Goal: Task Accomplishment & Management: Manage account settings

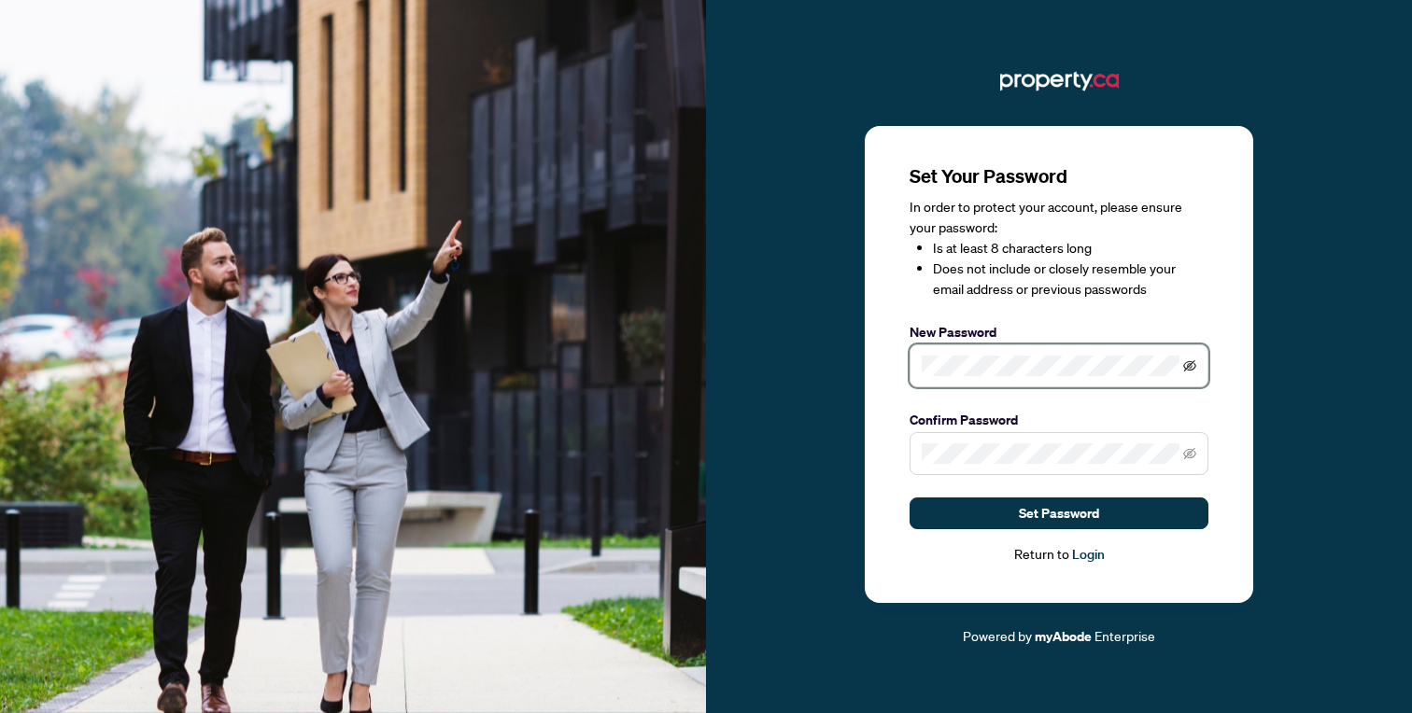
click at [1191, 363] on icon "eye-invisible" at bounding box center [1189, 365] width 13 height 11
click at [959, 440] on span at bounding box center [1058, 453] width 299 height 43
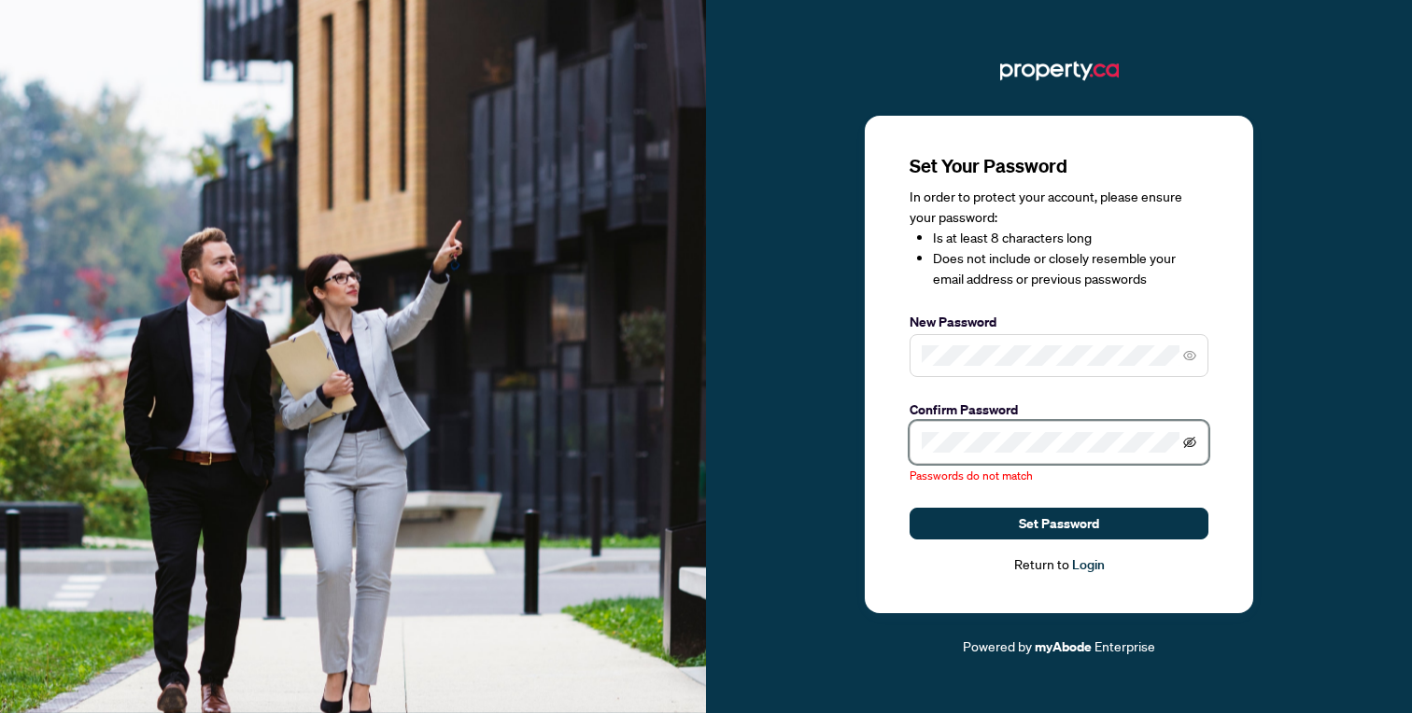
click at [1193, 447] on icon "eye-invisible" at bounding box center [1189, 442] width 13 height 13
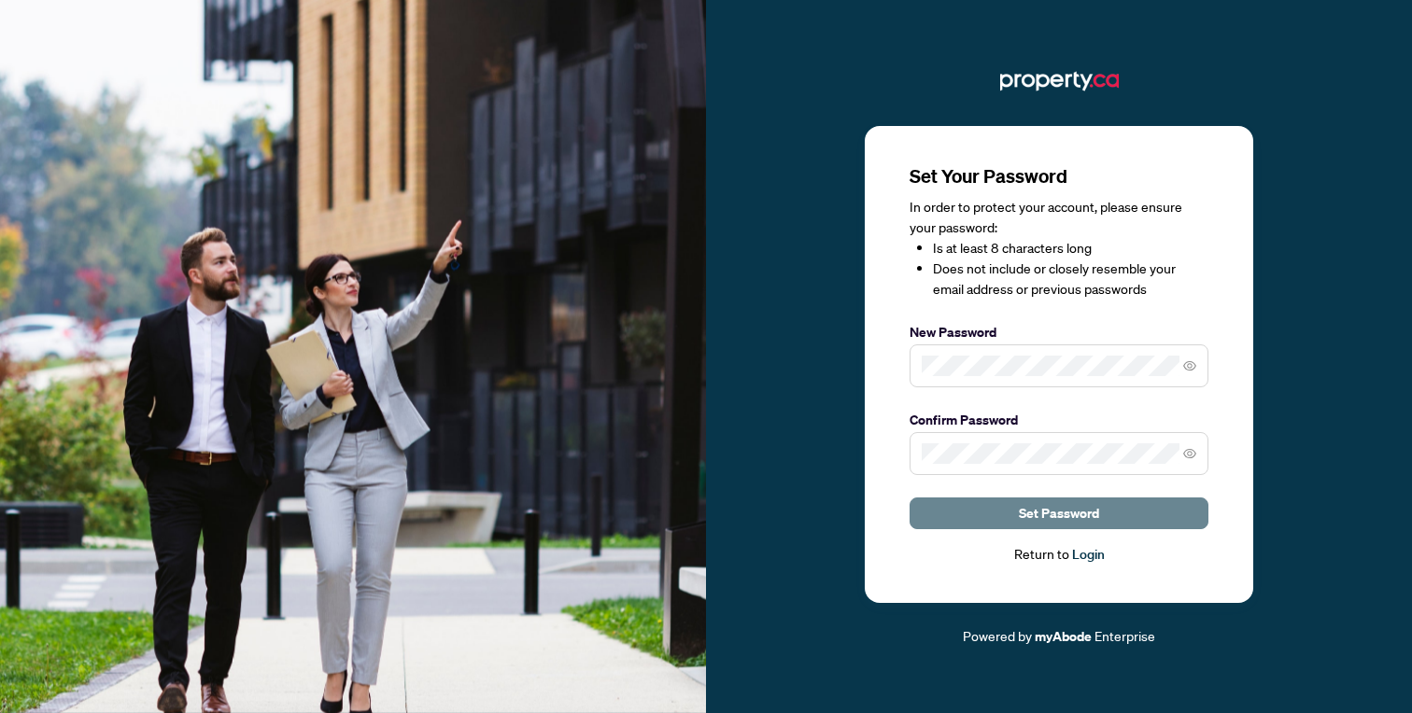
click at [1025, 515] on span "Set Password" at bounding box center [1059, 514] width 80 height 30
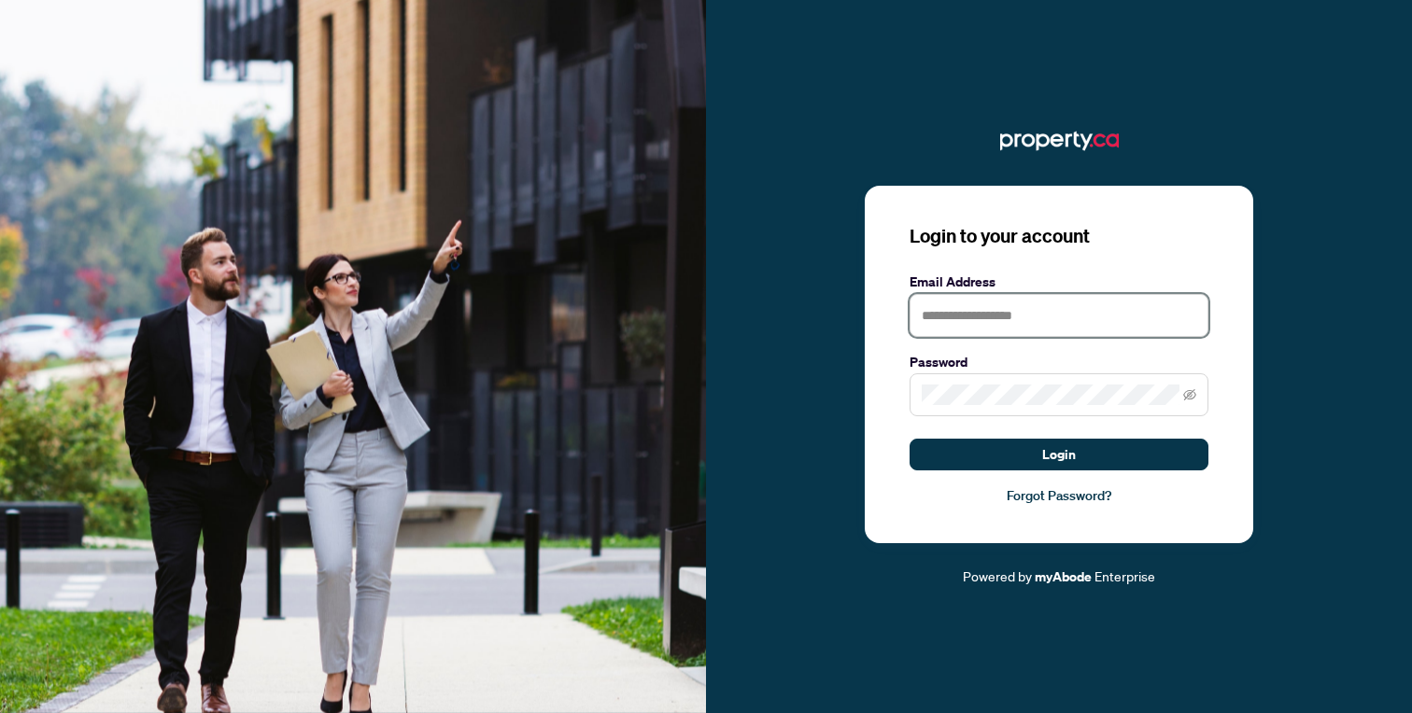
type input "**********"
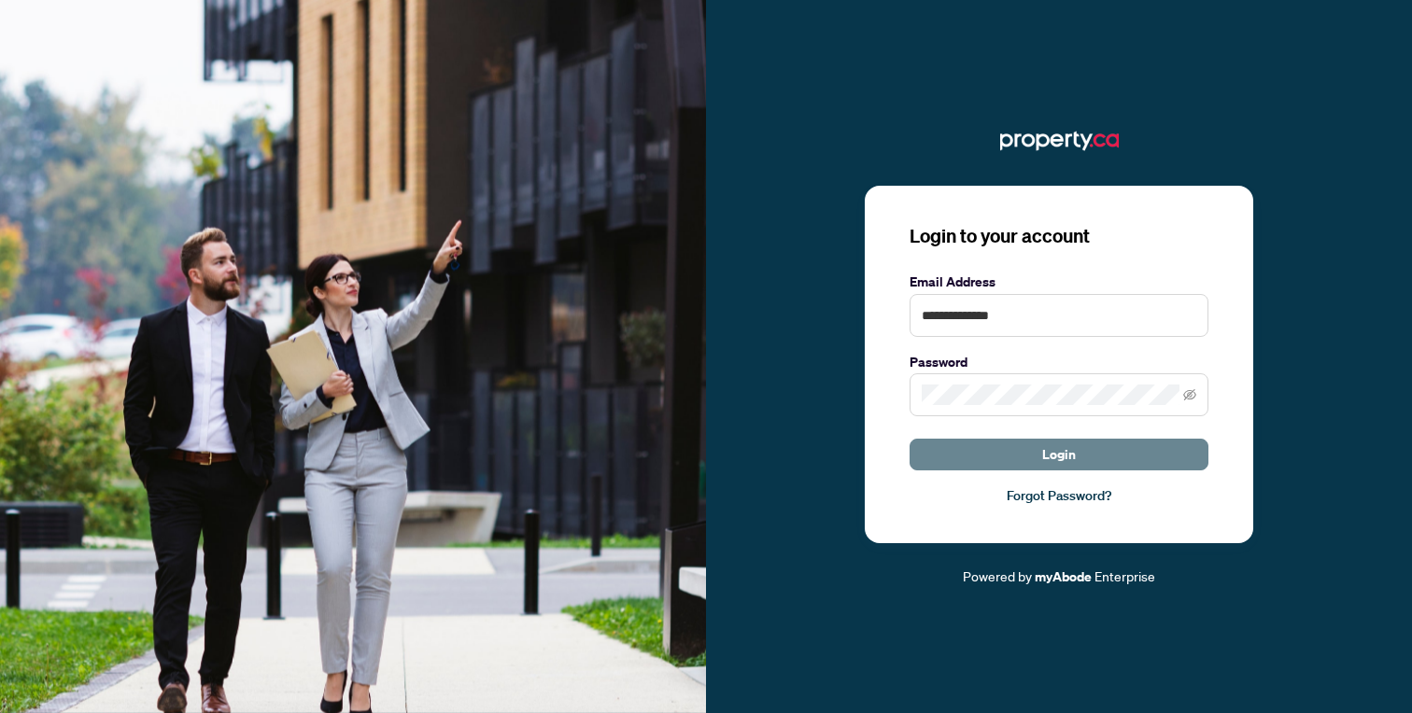
click at [986, 454] on button "Login" at bounding box center [1058, 455] width 299 height 32
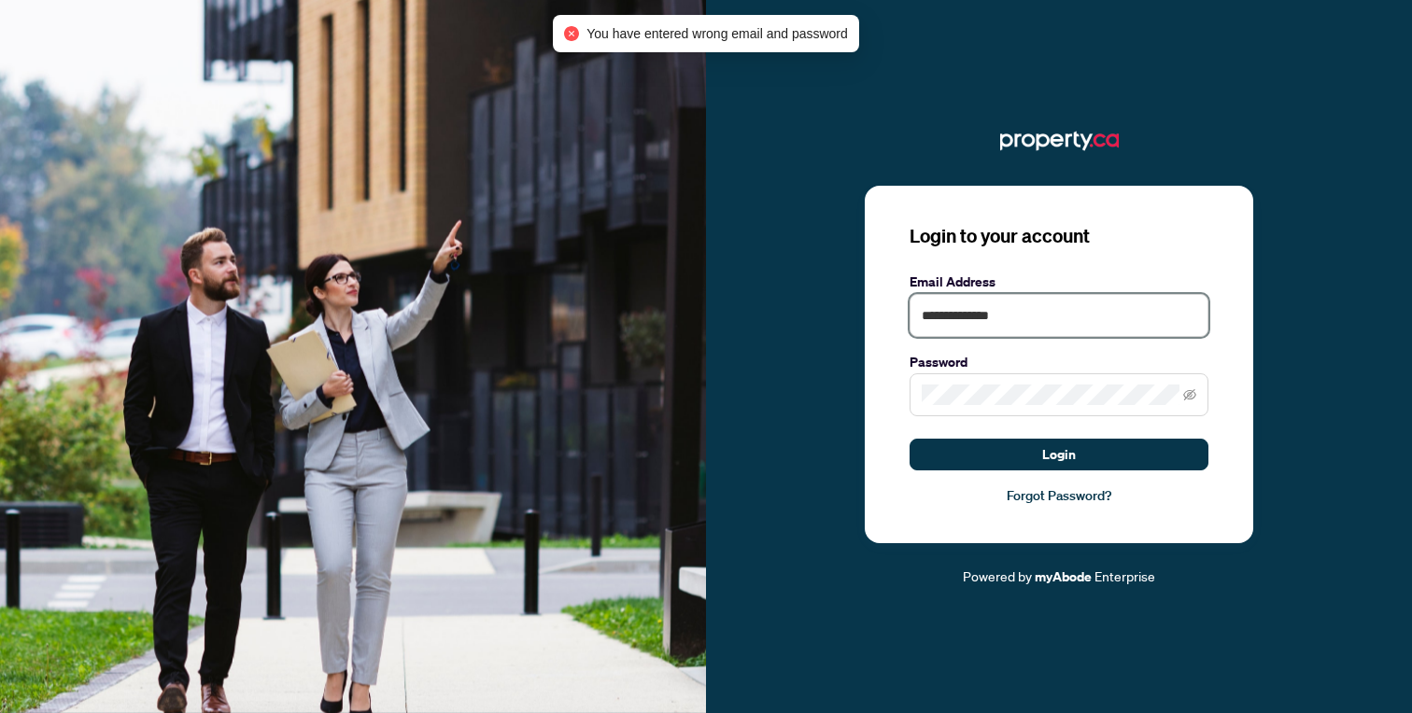
click at [1034, 307] on input "**********" at bounding box center [1058, 315] width 299 height 43
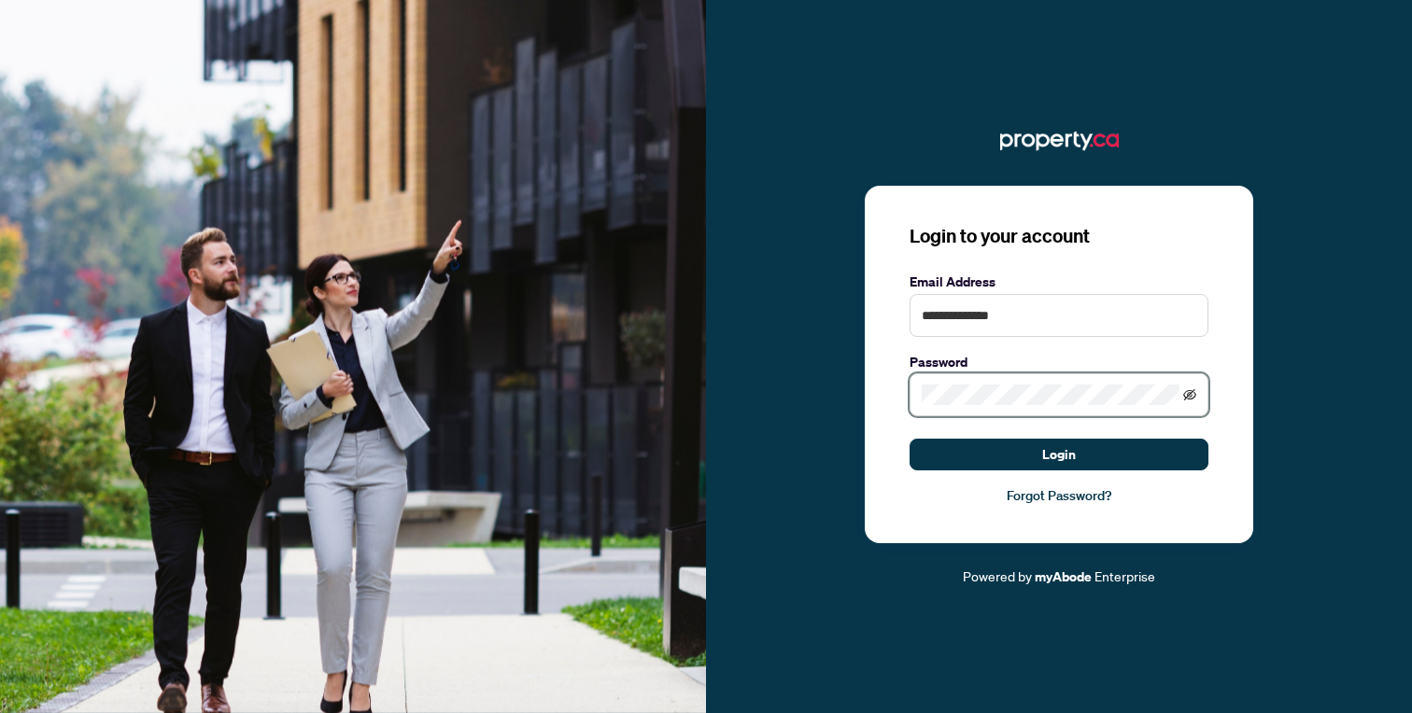
click at [1190, 392] on icon "eye-invisible" at bounding box center [1189, 394] width 13 height 13
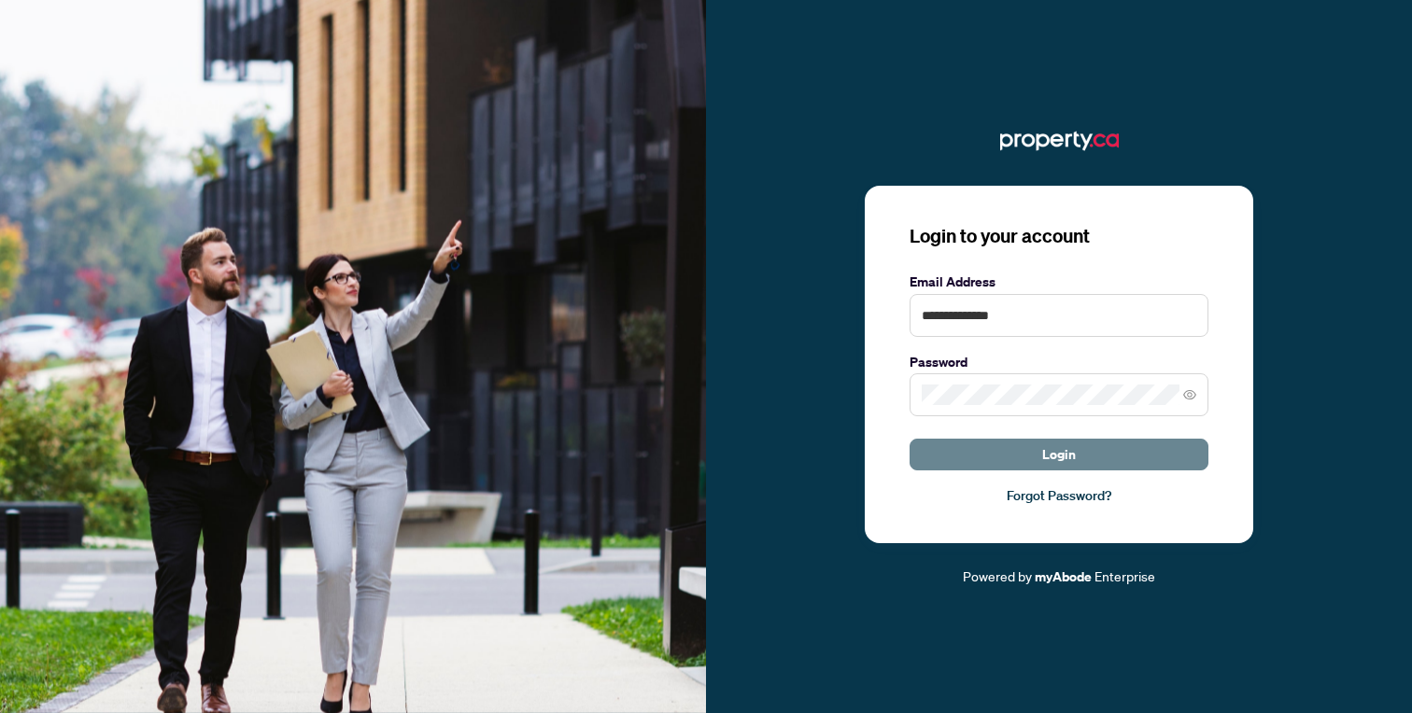
click at [1035, 453] on button "Login" at bounding box center [1058, 455] width 299 height 32
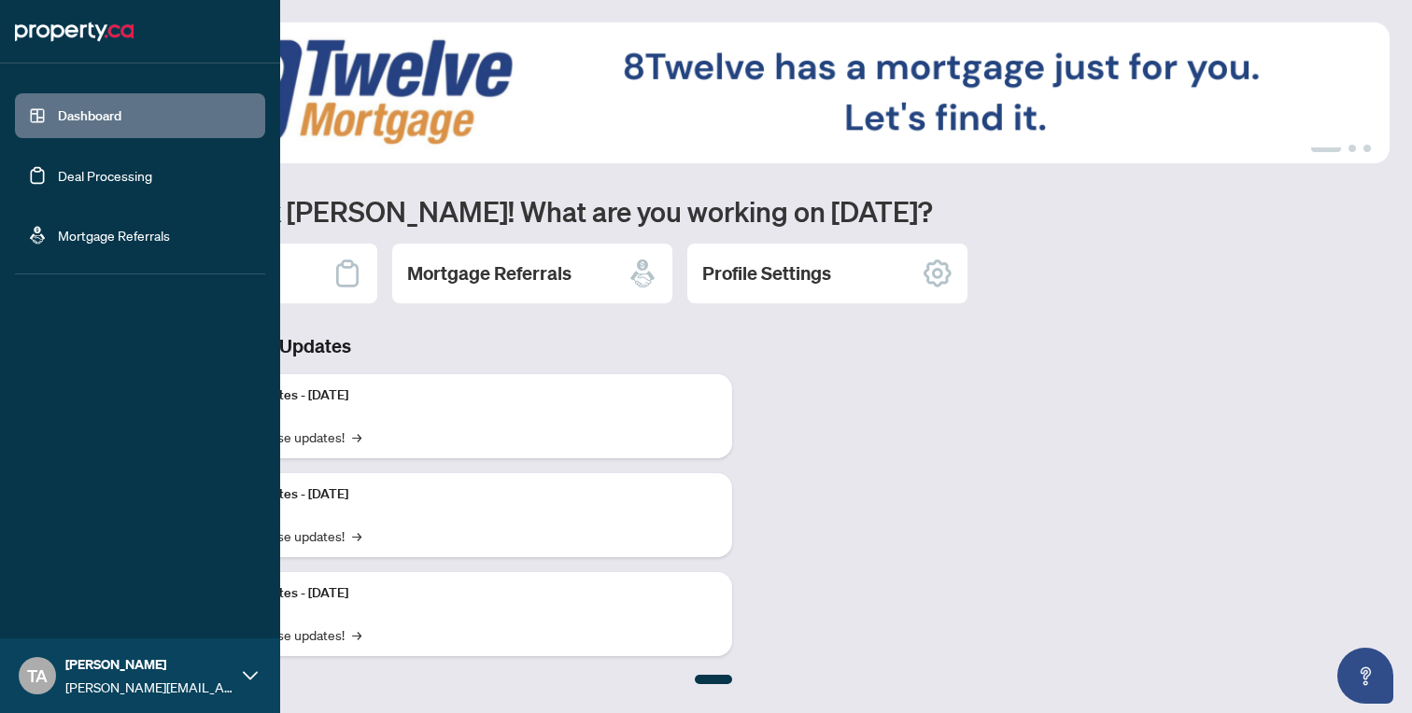
click at [89, 176] on link "Deal Processing" at bounding box center [105, 175] width 94 height 17
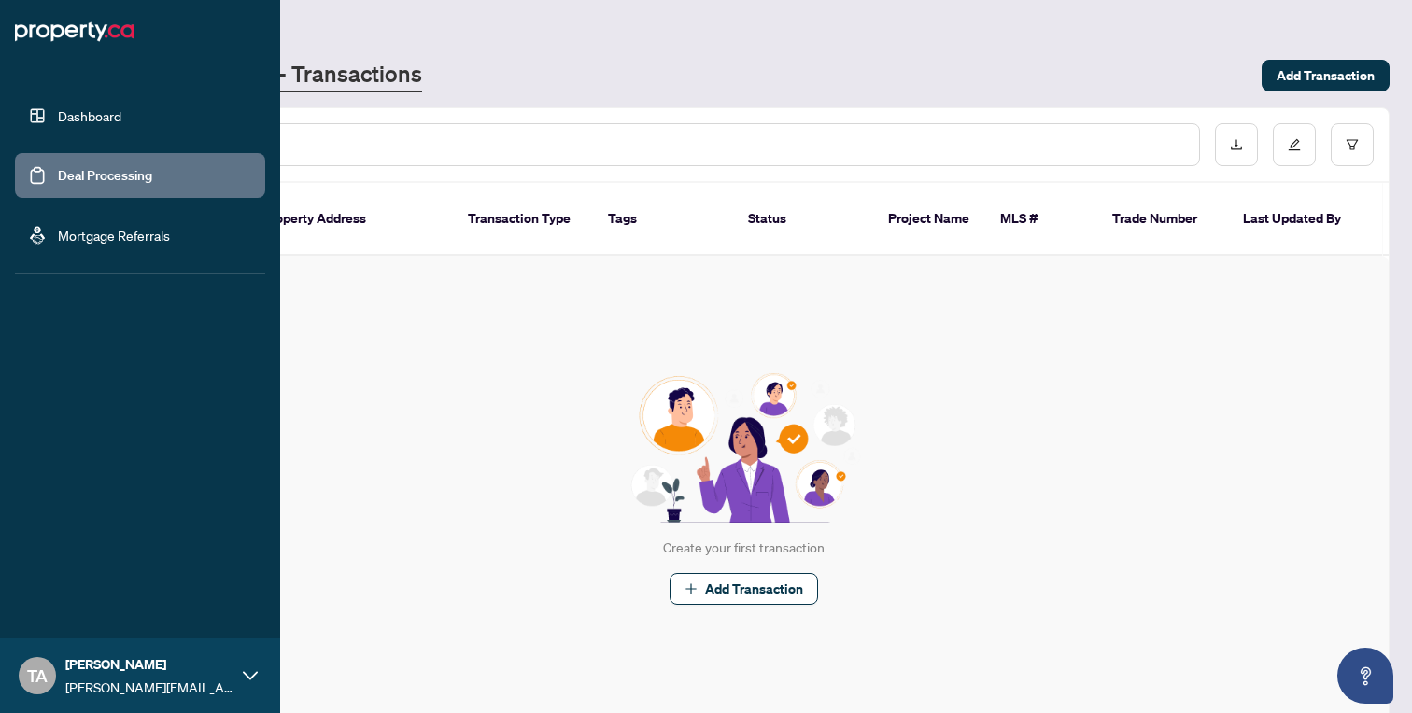
click at [249, 674] on icon at bounding box center [250, 676] width 15 height 15
click at [107, 603] on span "Profile Settings" at bounding box center [98, 604] width 89 height 30
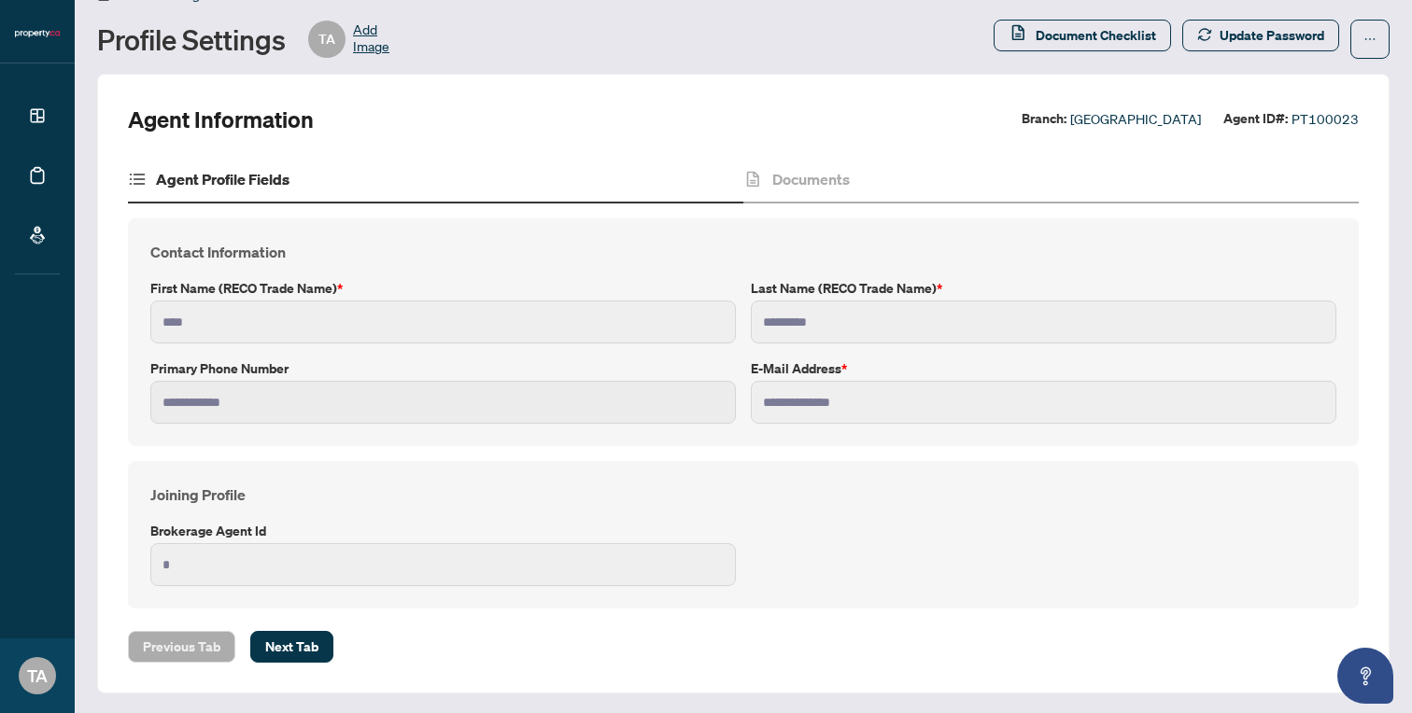
scroll to position [41, 0]
click at [292, 643] on span "Next Tab" at bounding box center [291, 645] width 53 height 30
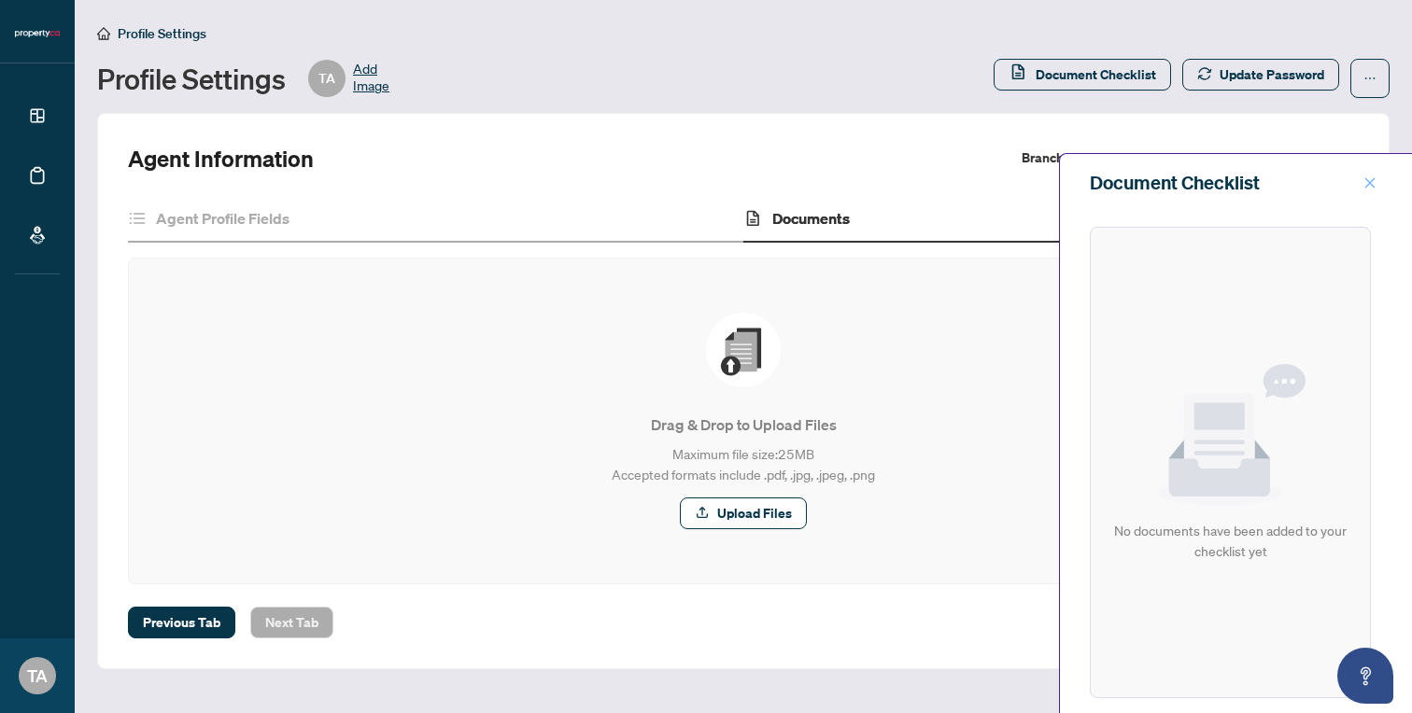
click at [1377, 182] on button "button" at bounding box center [1370, 183] width 24 height 22
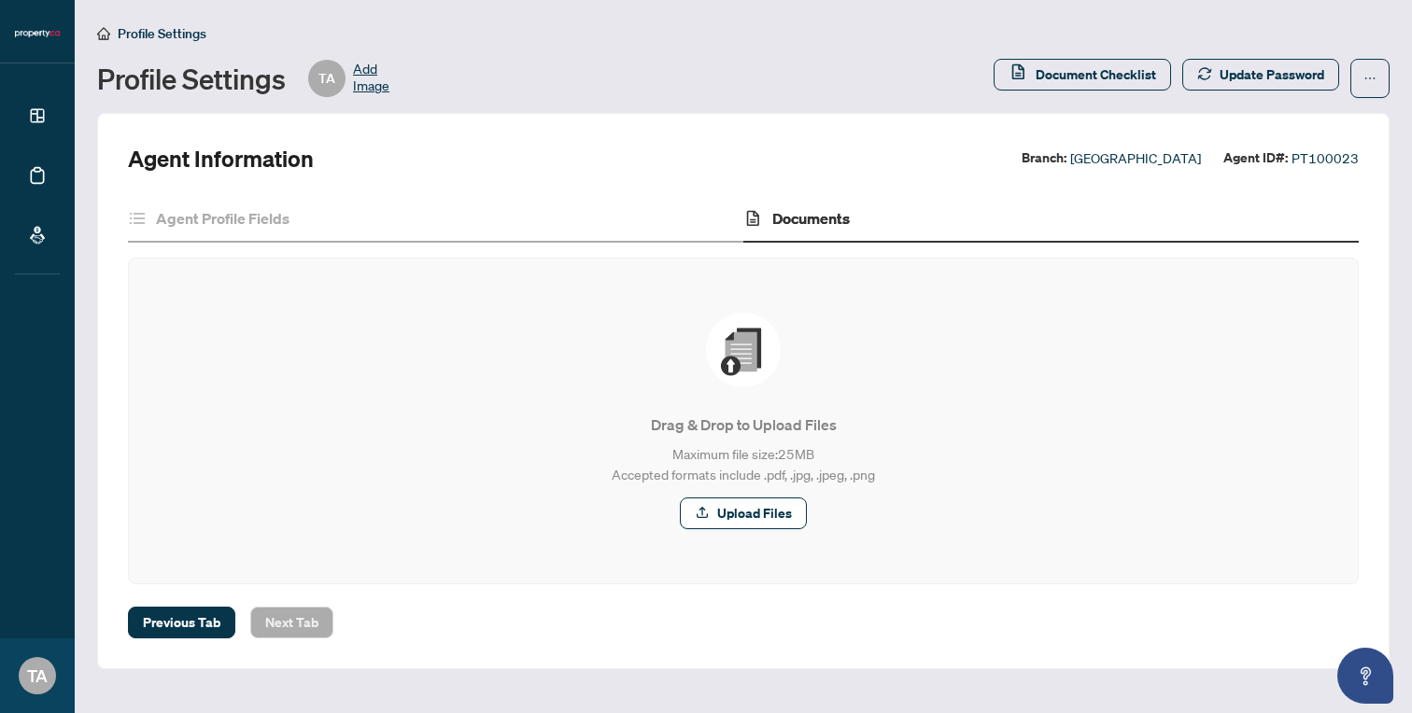
click at [367, 69] on span "Add Image" at bounding box center [371, 78] width 36 height 37
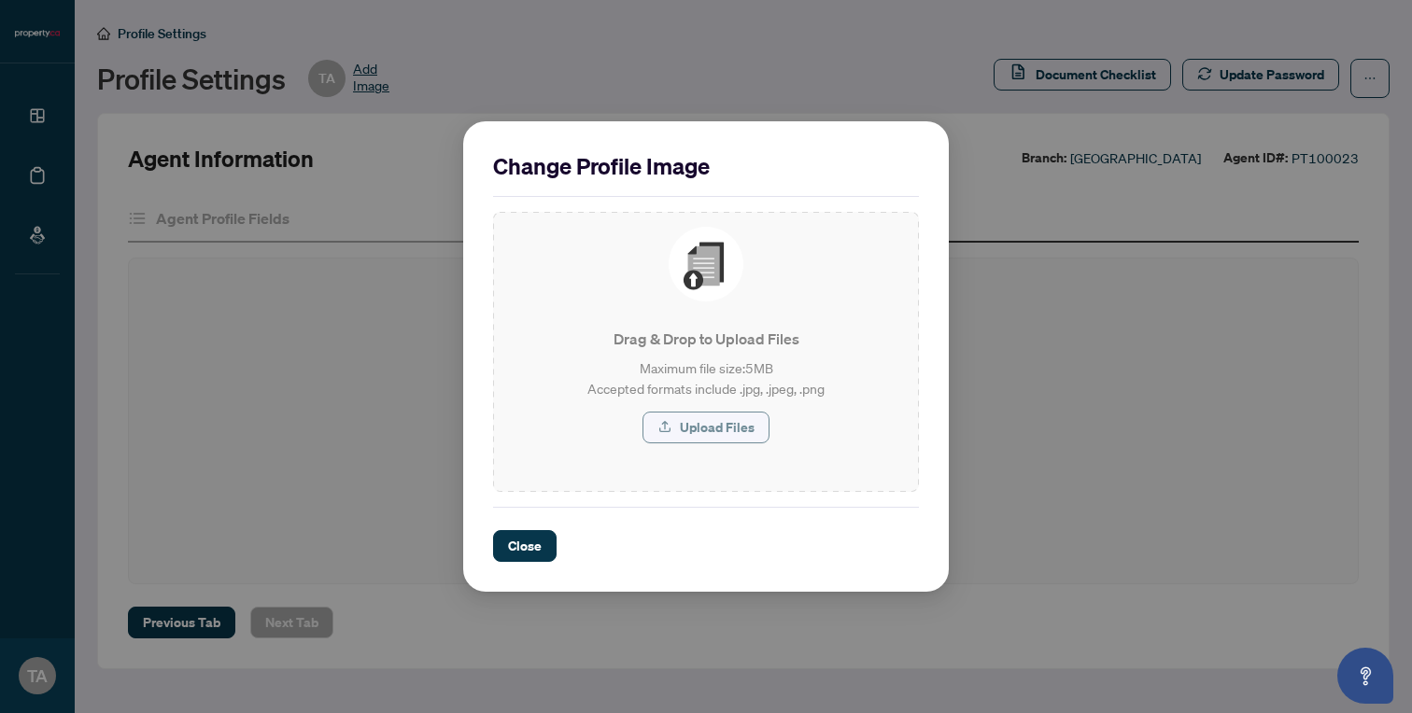
click at [702, 433] on span "Upload Files" at bounding box center [717, 428] width 75 height 30
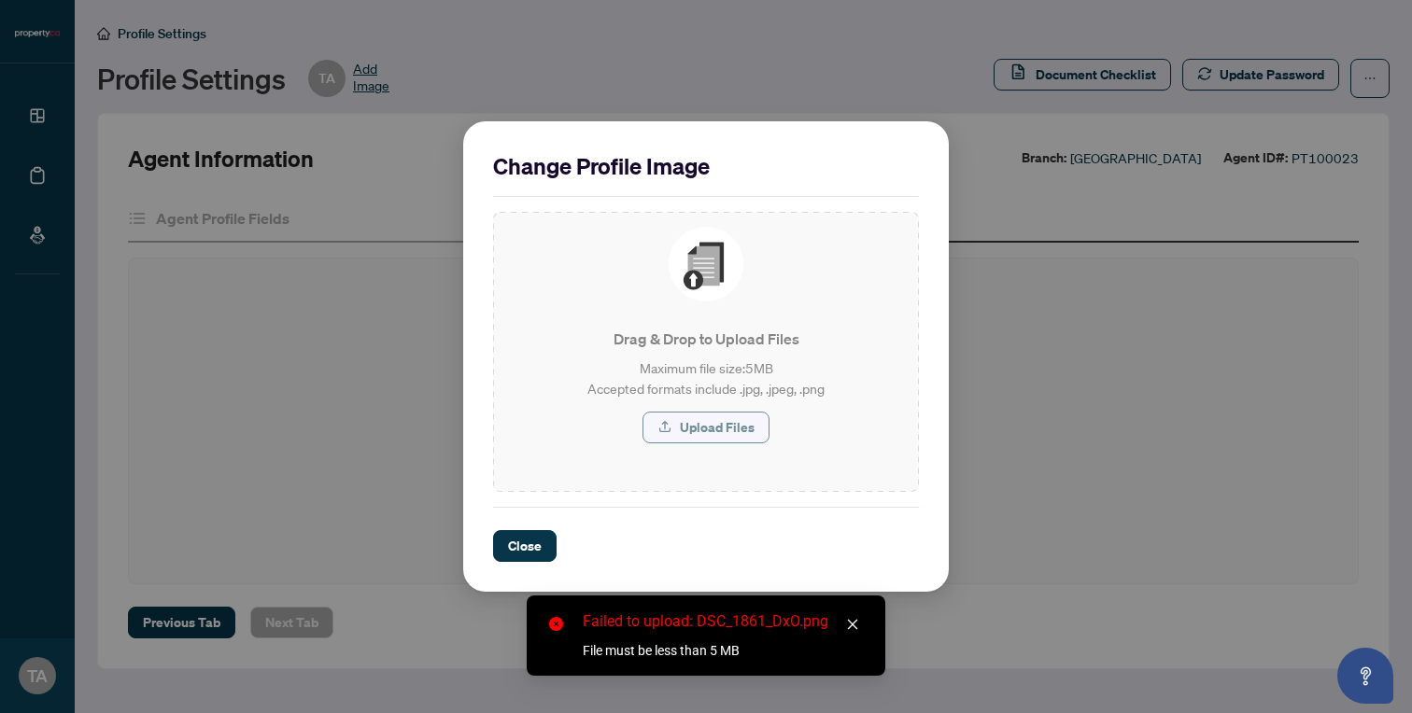
click at [726, 430] on span "Upload Files" at bounding box center [717, 428] width 75 height 30
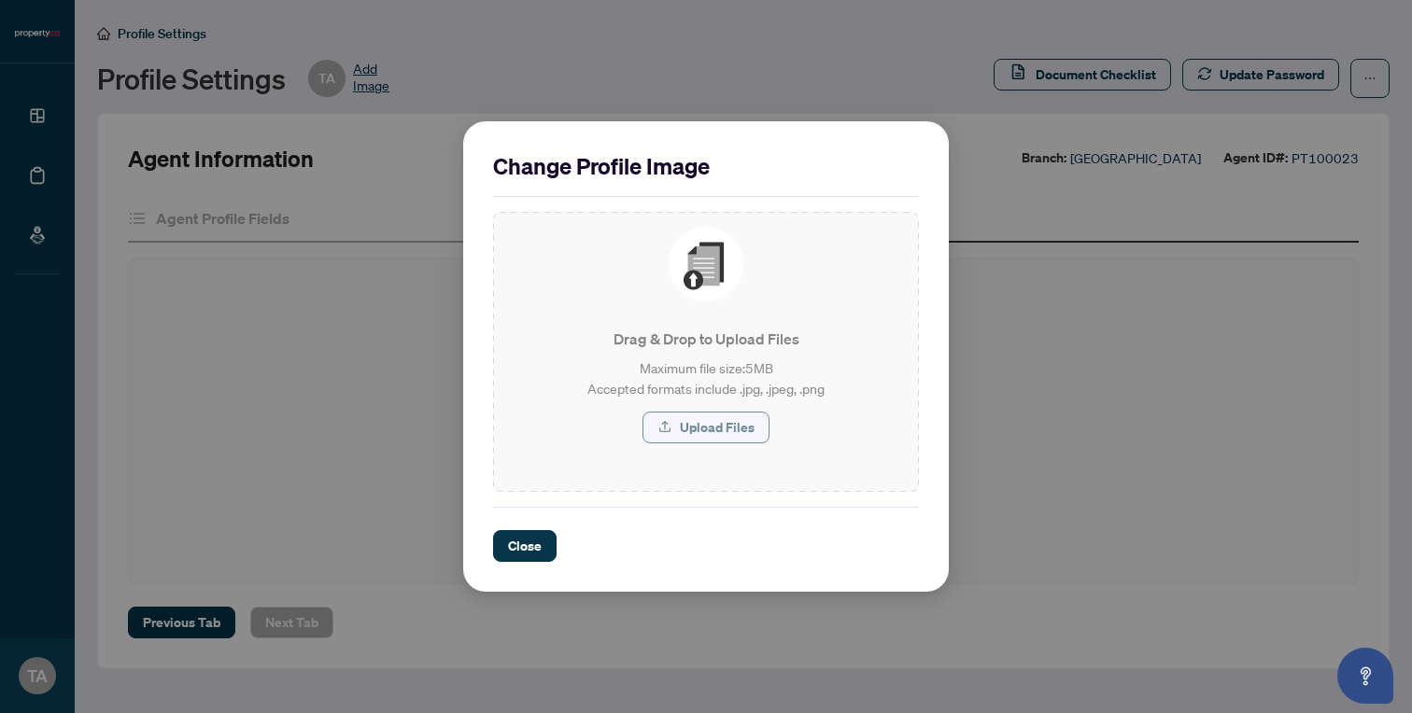
click at [687, 426] on span "Upload Files" at bounding box center [717, 428] width 75 height 30
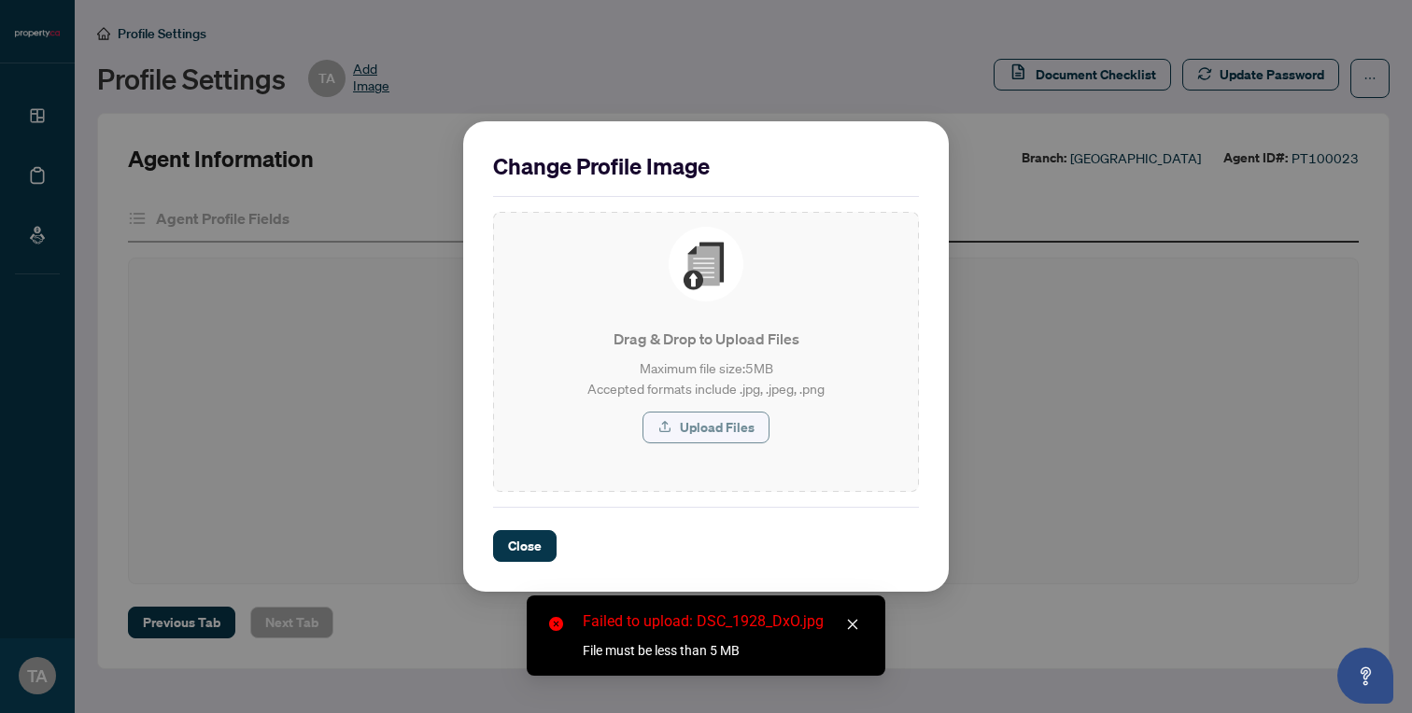
click at [710, 423] on span "Upload Files" at bounding box center [717, 428] width 75 height 30
click at [528, 542] on span "Close" at bounding box center [525, 546] width 34 height 30
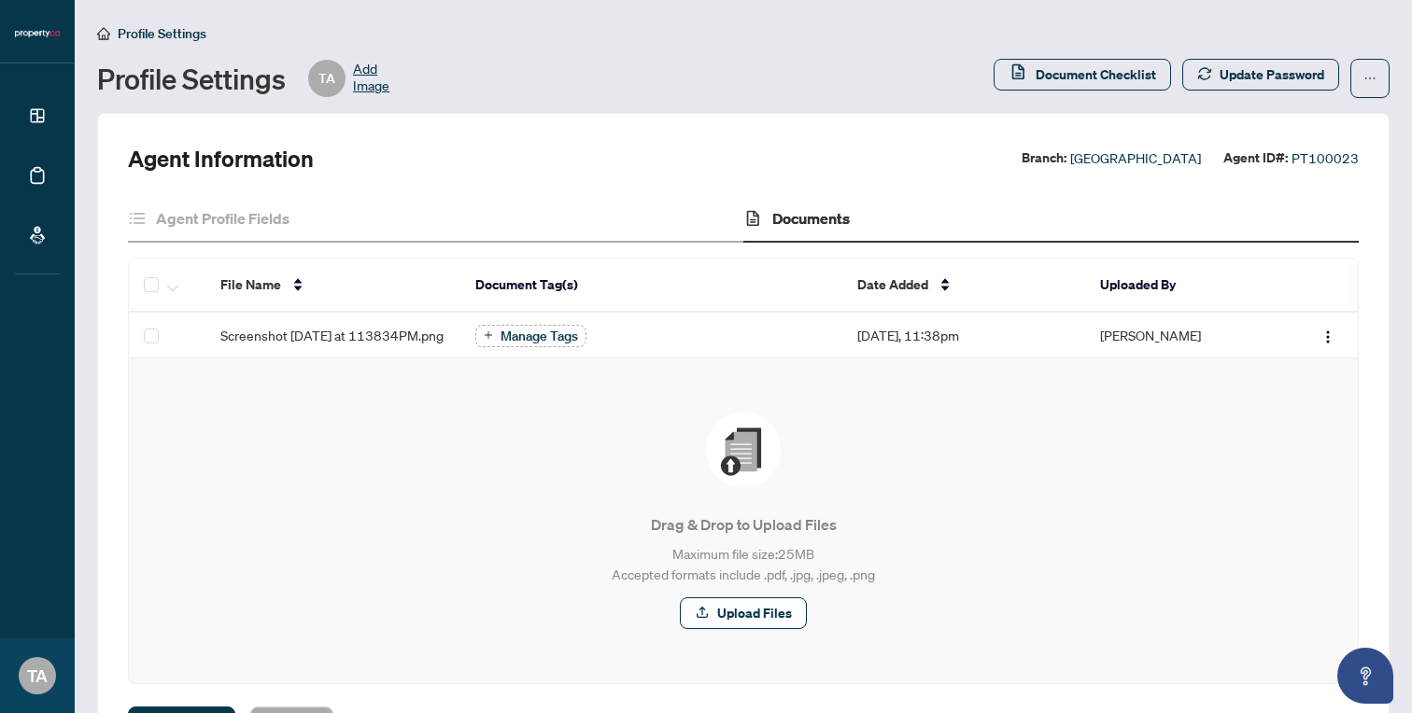
click at [374, 81] on span "Add Image" at bounding box center [371, 78] width 36 height 37
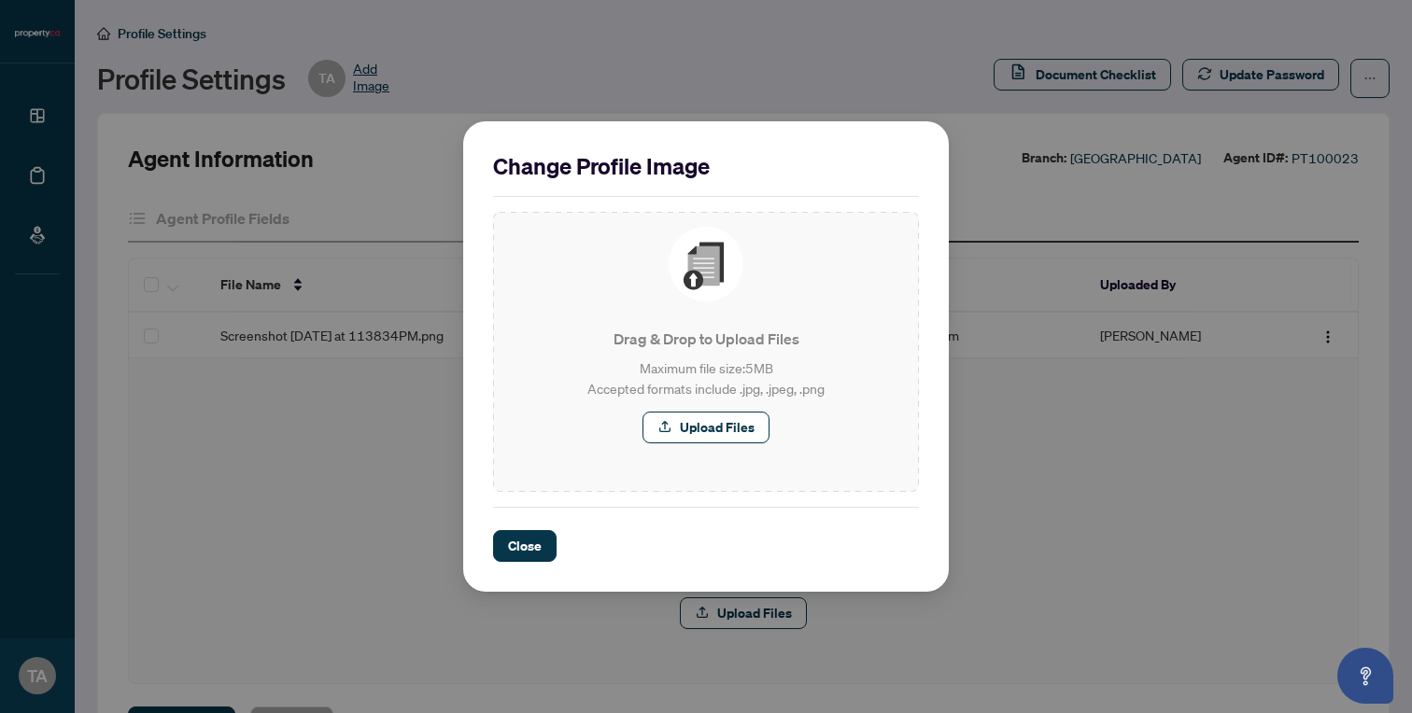
click at [259, 347] on div "Change Profile Image Drag & Drop to Upload Files Maximum file size: 5 MB Accept…" at bounding box center [706, 356] width 1412 height 713
drag, startPoint x: 259, startPoint y: 347, endPoint x: 331, endPoint y: 405, distance: 92.3
click at [339, 402] on div "Change Profile Image Drag & Drop to Upload Files Maximum file size: 5 MB Accept…" at bounding box center [706, 356] width 1412 height 713
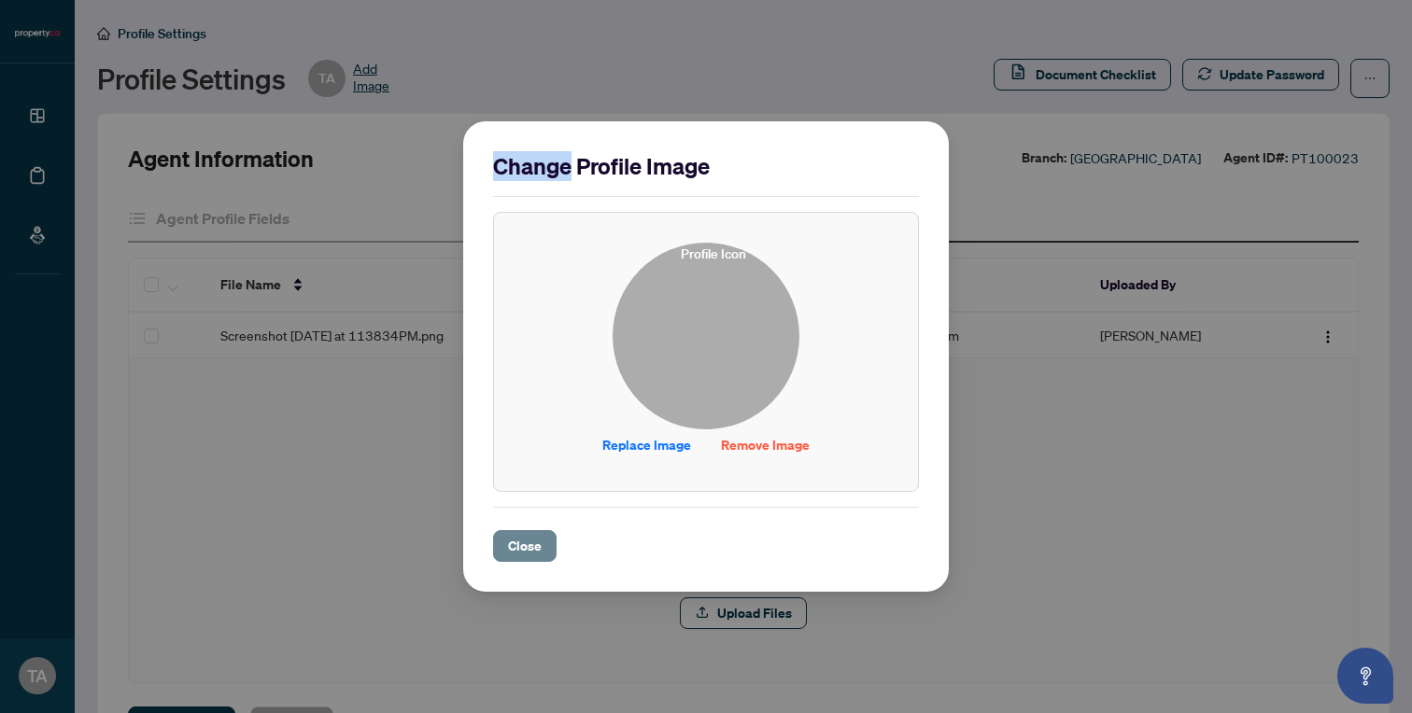
click at [529, 549] on span "Close" at bounding box center [525, 546] width 34 height 30
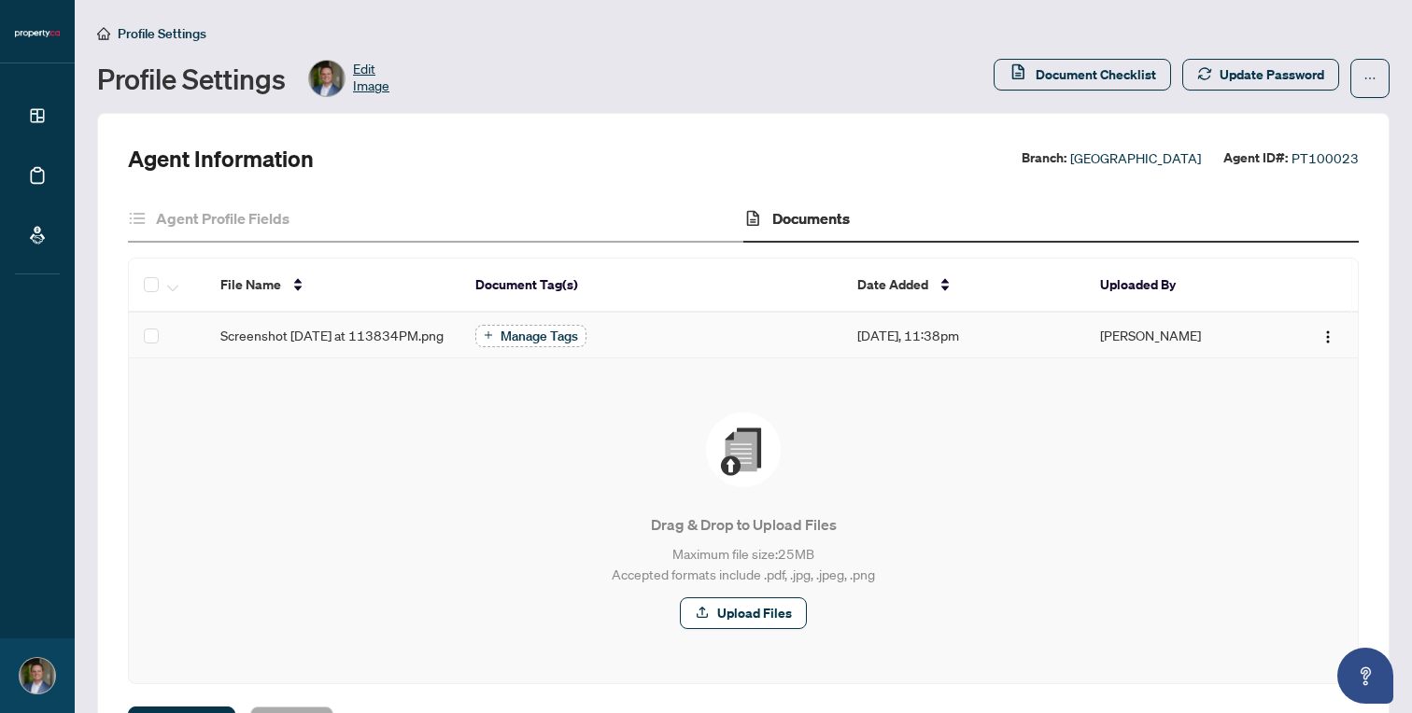
click at [547, 341] on span "Manage Tags" at bounding box center [539, 336] width 78 height 13
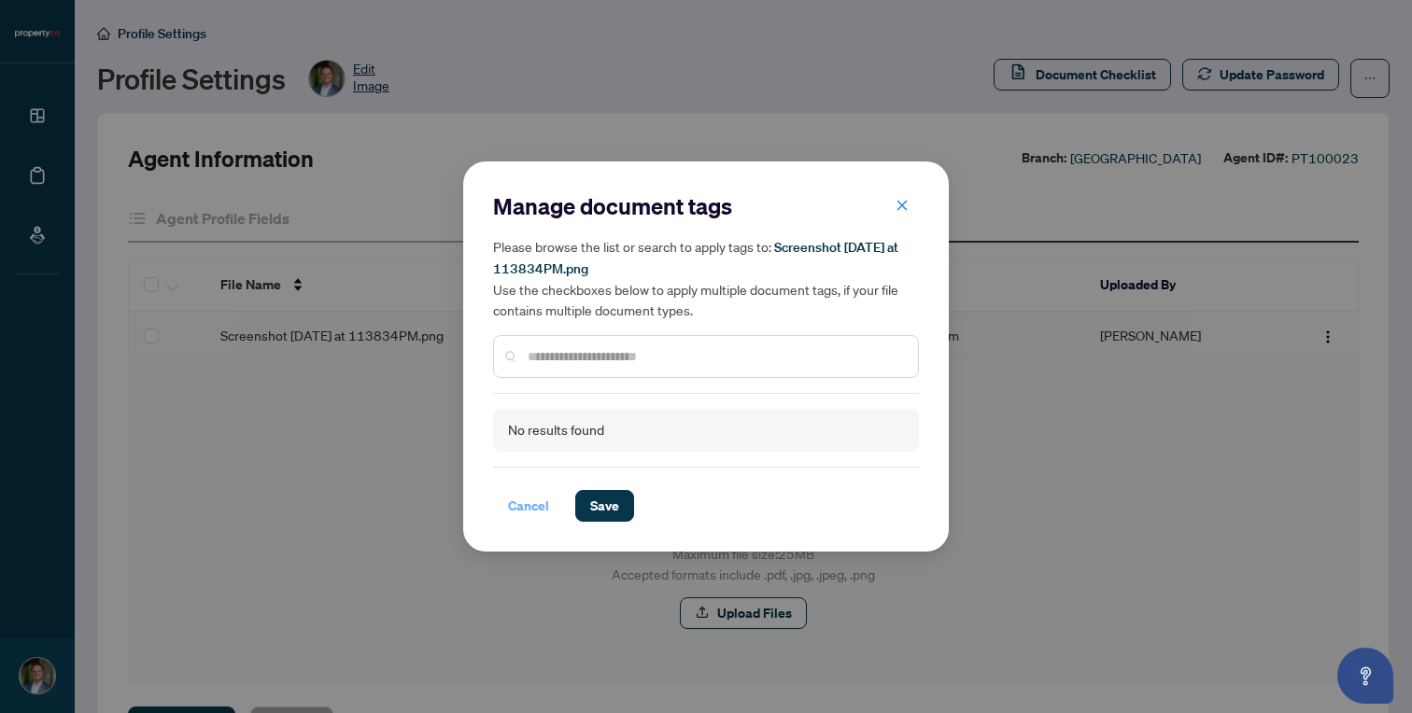
click at [531, 504] on span "Cancel" at bounding box center [528, 506] width 41 height 30
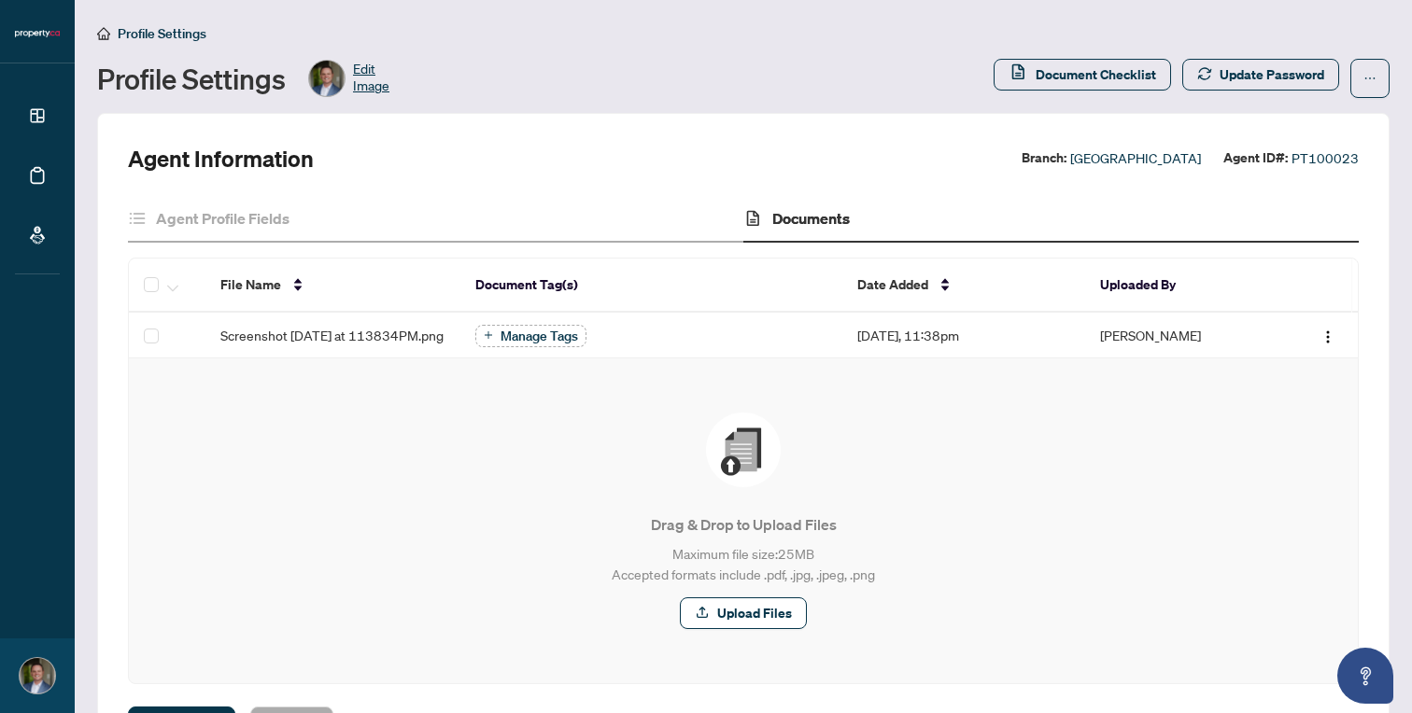
scroll to position [89, 0]
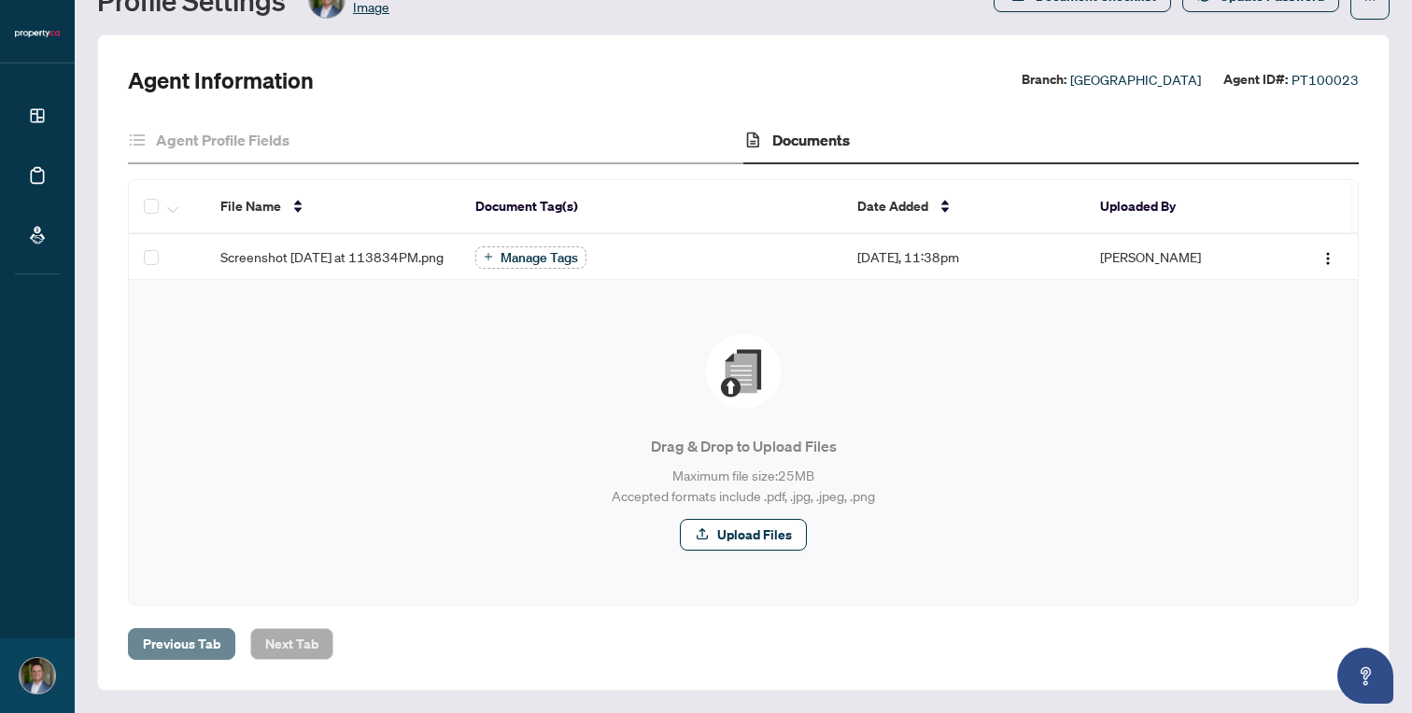
click at [171, 650] on span "Previous Tab" at bounding box center [182, 644] width 78 height 30
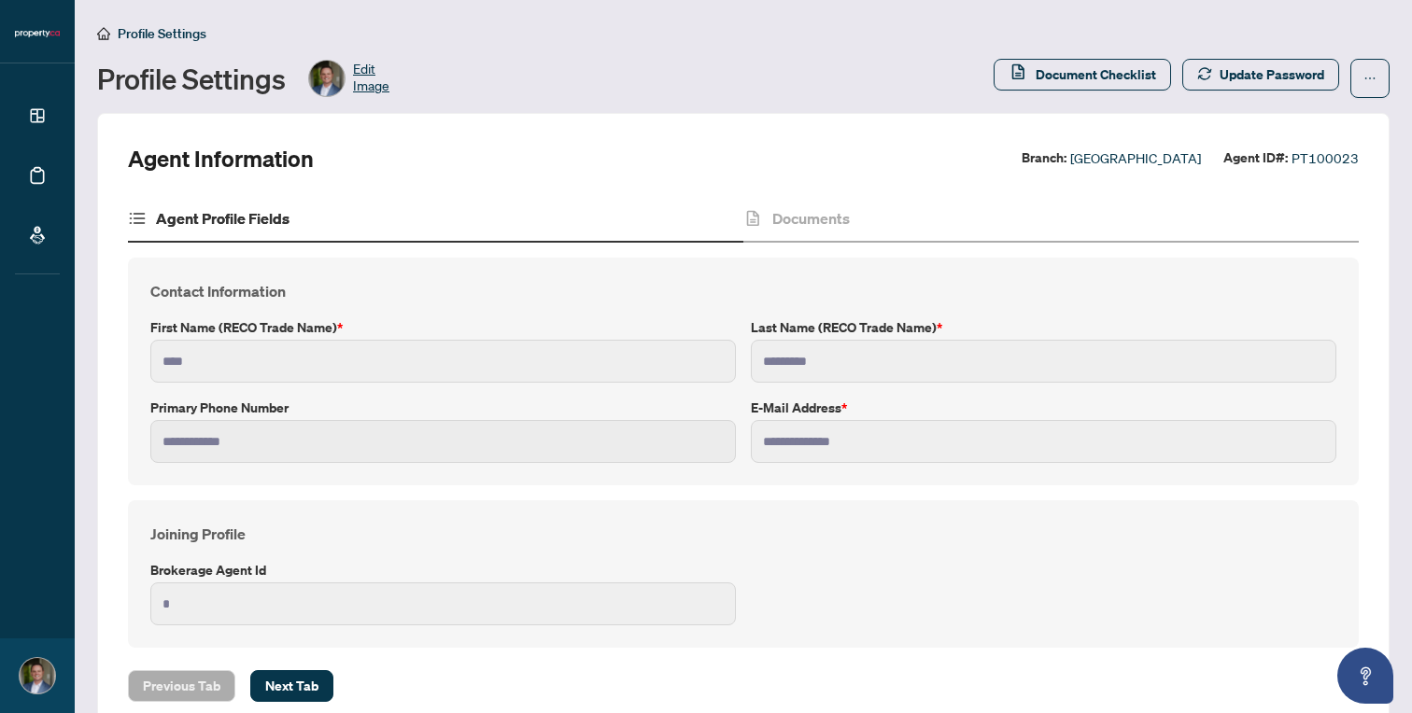
scroll to position [41, 0]
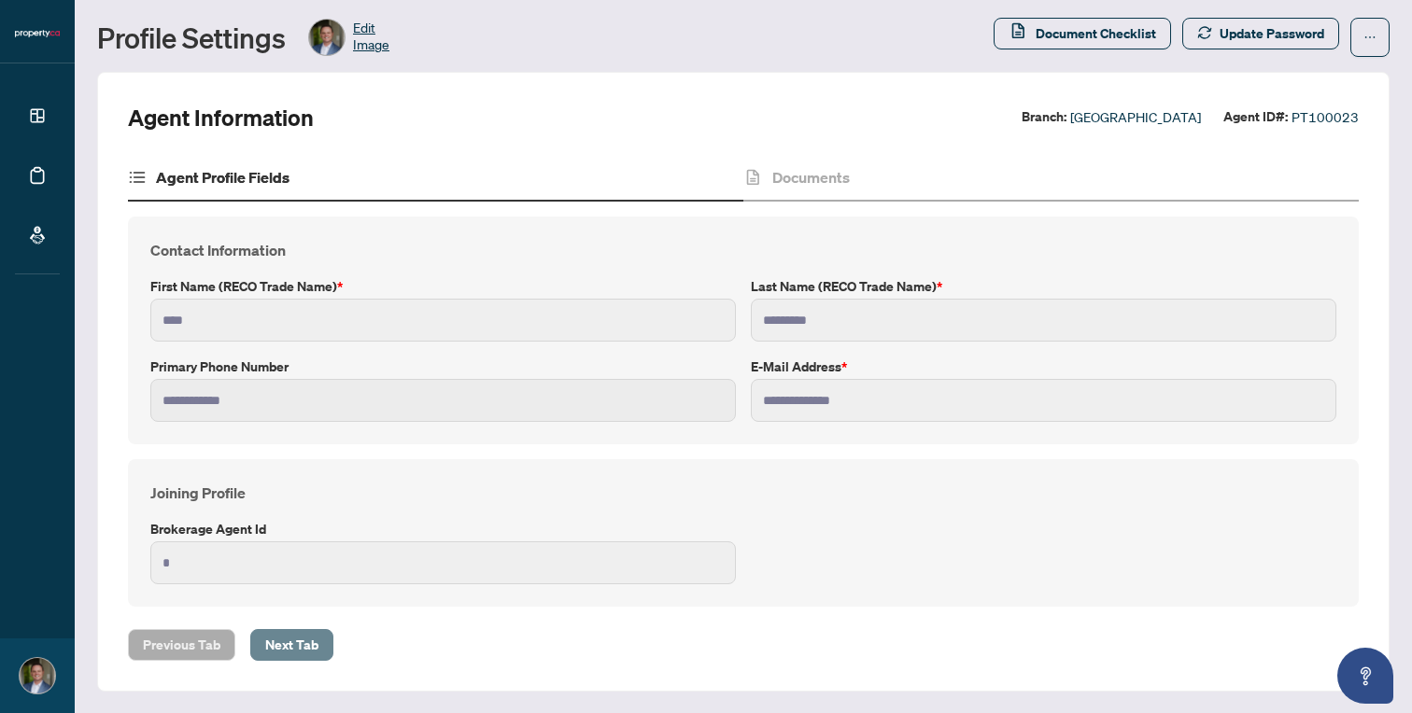
click at [312, 638] on span "Next Tab" at bounding box center [291, 645] width 53 height 30
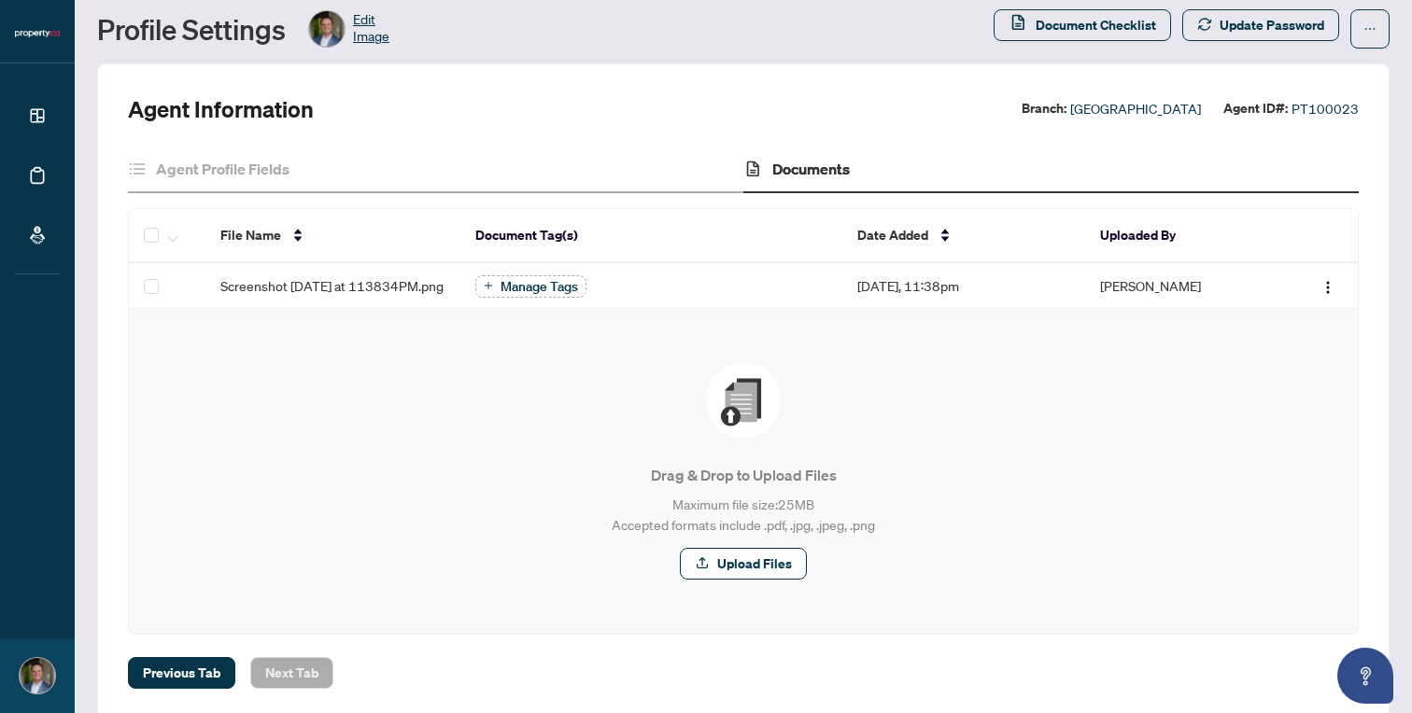
scroll to position [63, 0]
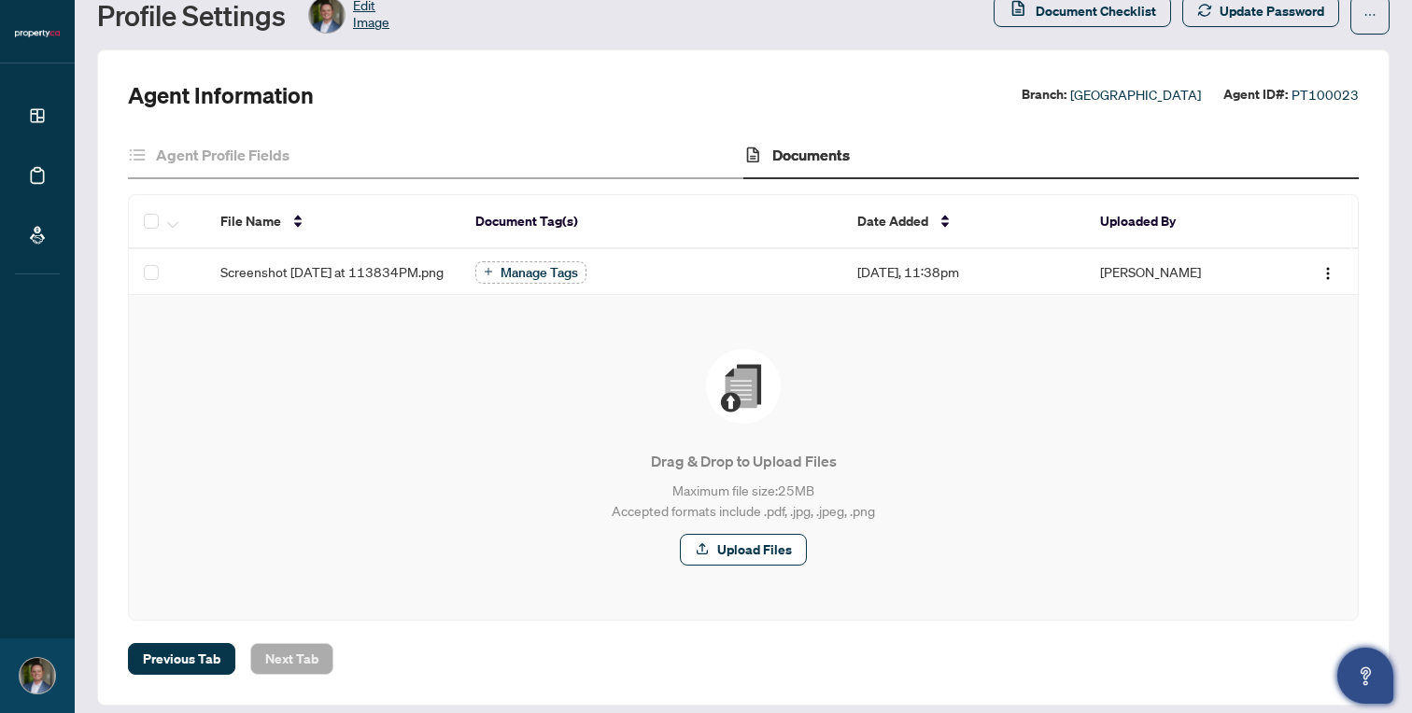
click at [1369, 669] on icon "Open asap" at bounding box center [1365, 676] width 23 height 23
click at [1137, 534] on div "Drag & Drop to Upload Files Maximum file size: 25 MB Accepted formats include .…" at bounding box center [743, 457] width 1154 height 217
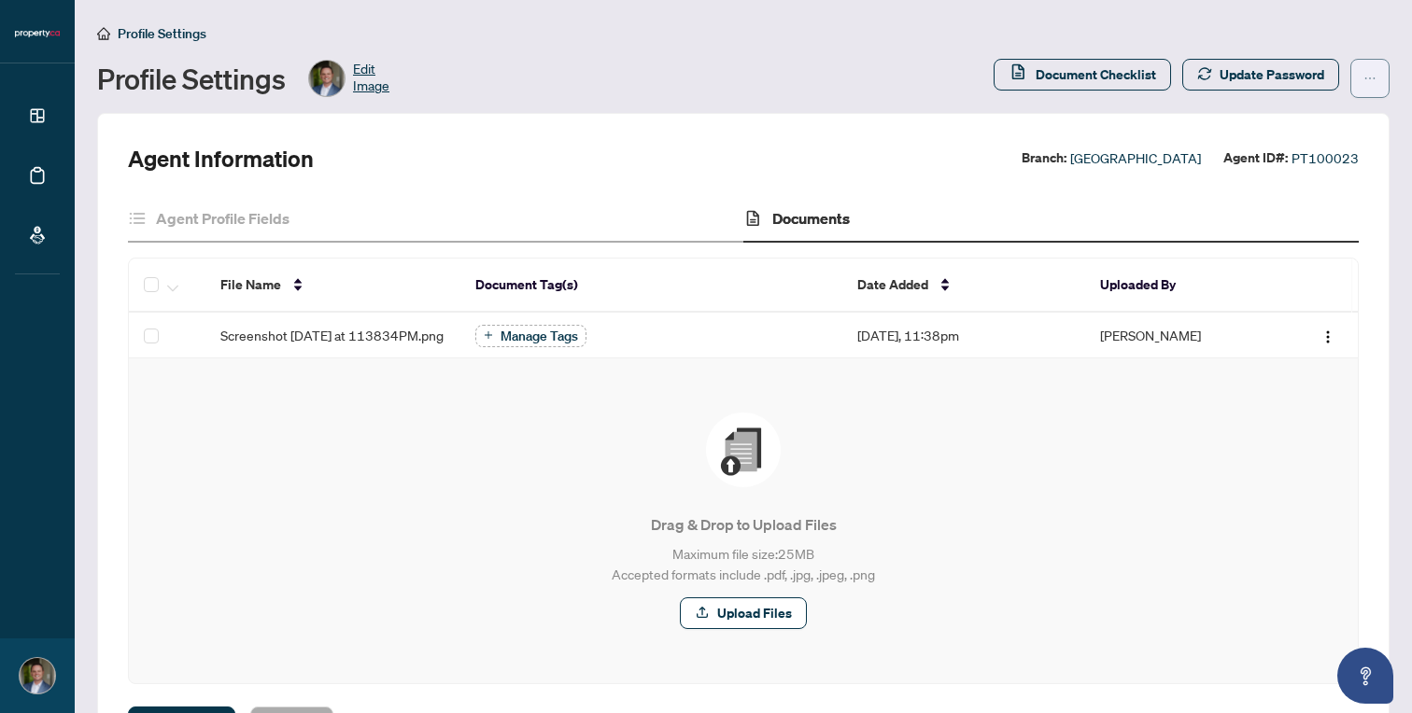
click at [1367, 72] on icon "ellipsis" at bounding box center [1369, 78] width 13 height 13
click at [875, 144] on div "Agent Information Branch: [GEOGRAPHIC_DATA] Agent ID#: PT100023" at bounding box center [743, 159] width 1231 height 30
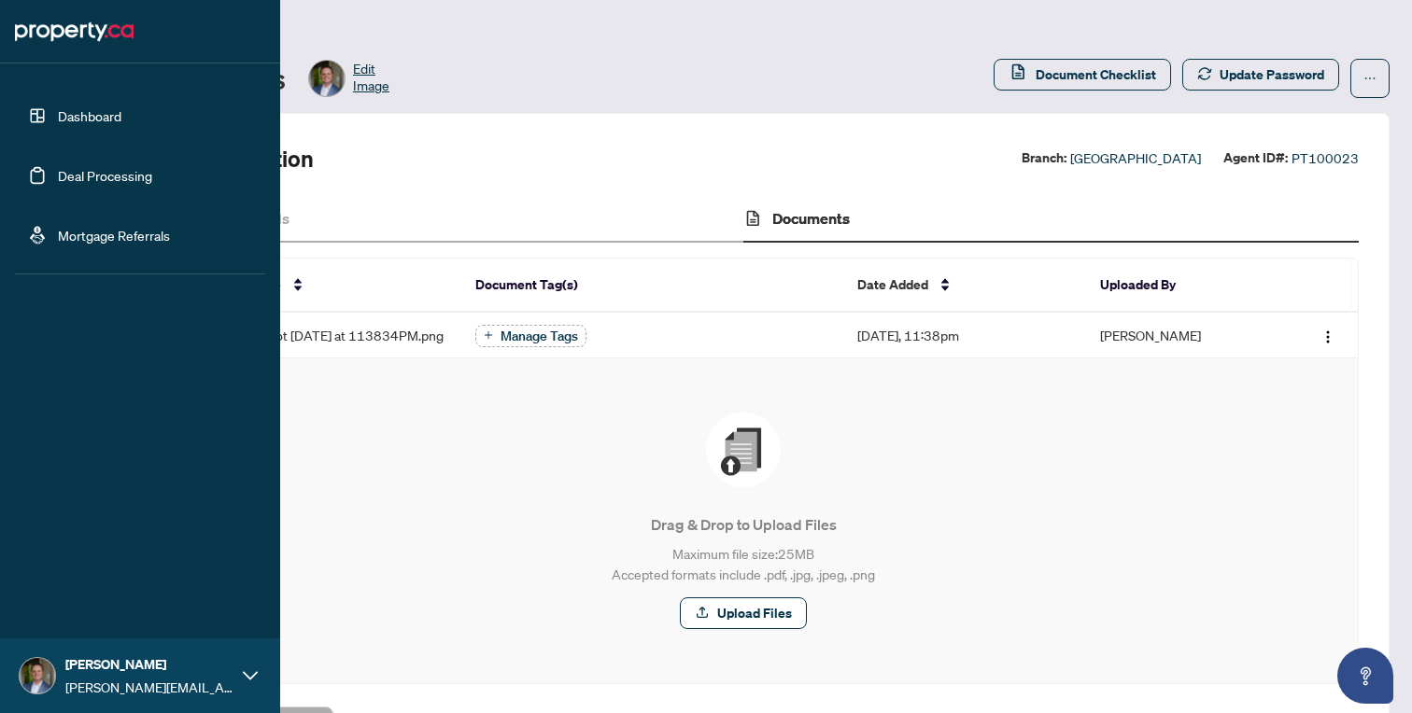
click at [63, 116] on link "Dashboard" at bounding box center [89, 115] width 63 height 17
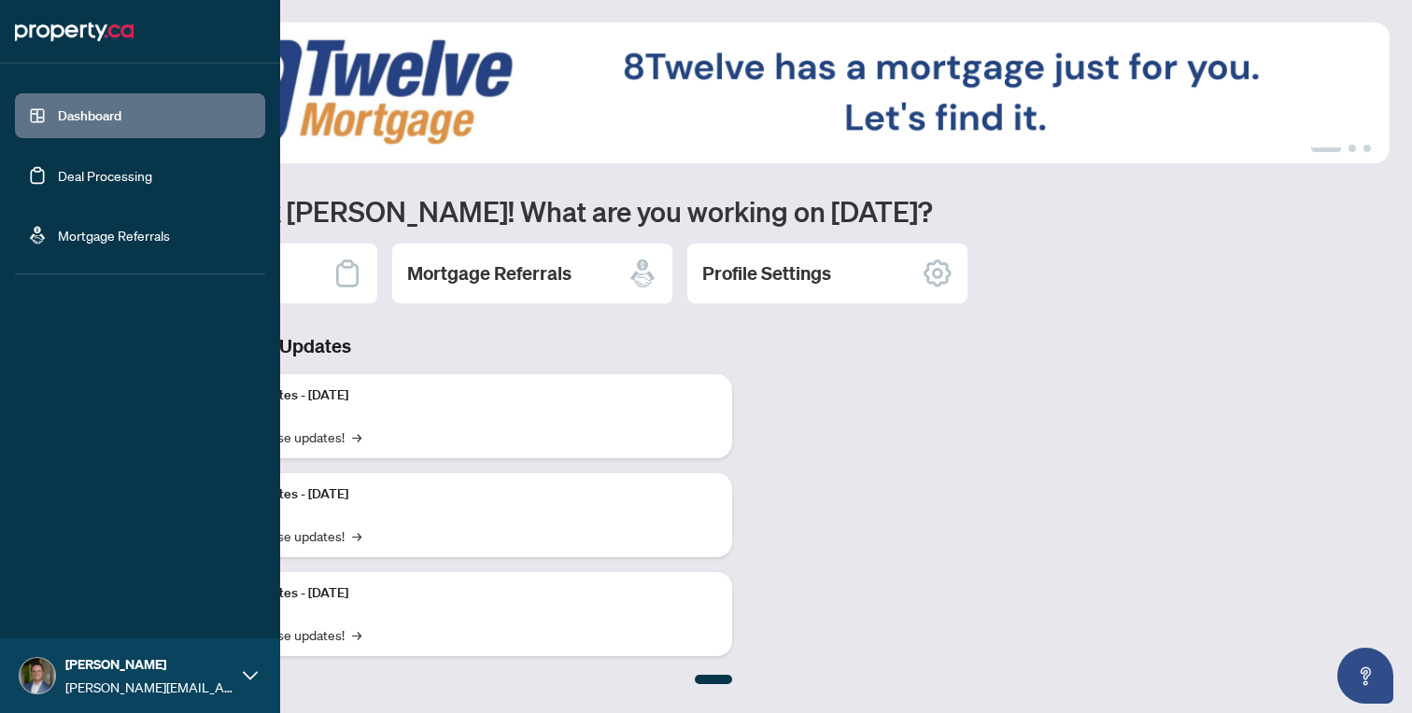
click at [49, 38] on img at bounding box center [74, 32] width 119 height 30
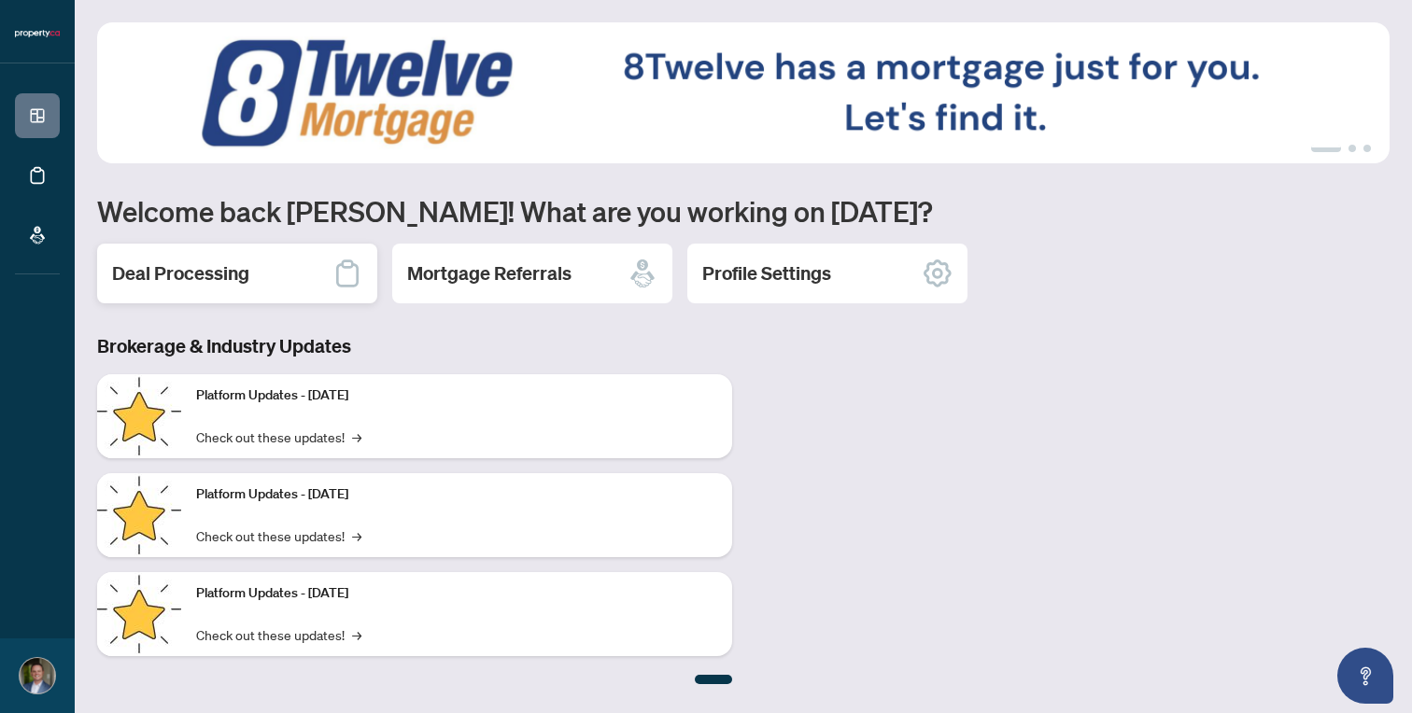
click at [270, 274] on div "Deal Processing" at bounding box center [237, 274] width 280 height 60
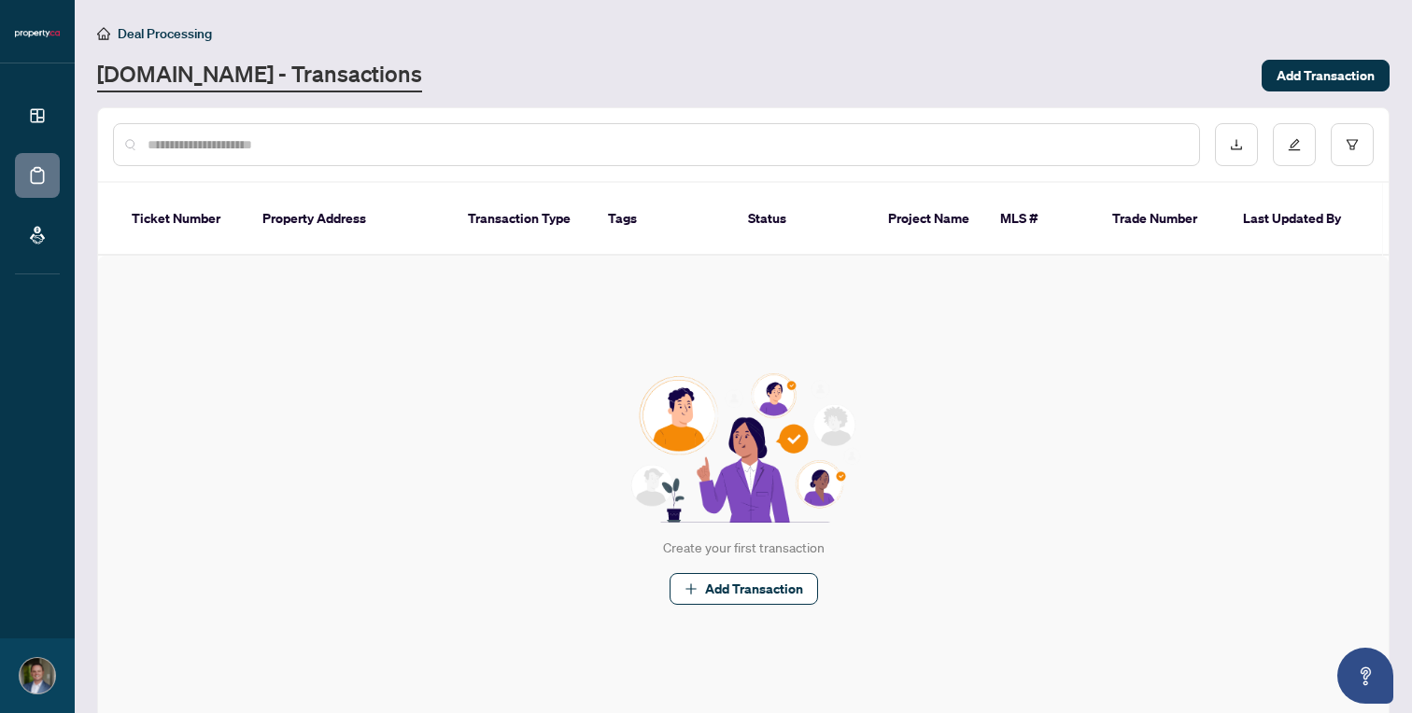
click at [402, 148] on input "text" at bounding box center [666, 144] width 1036 height 21
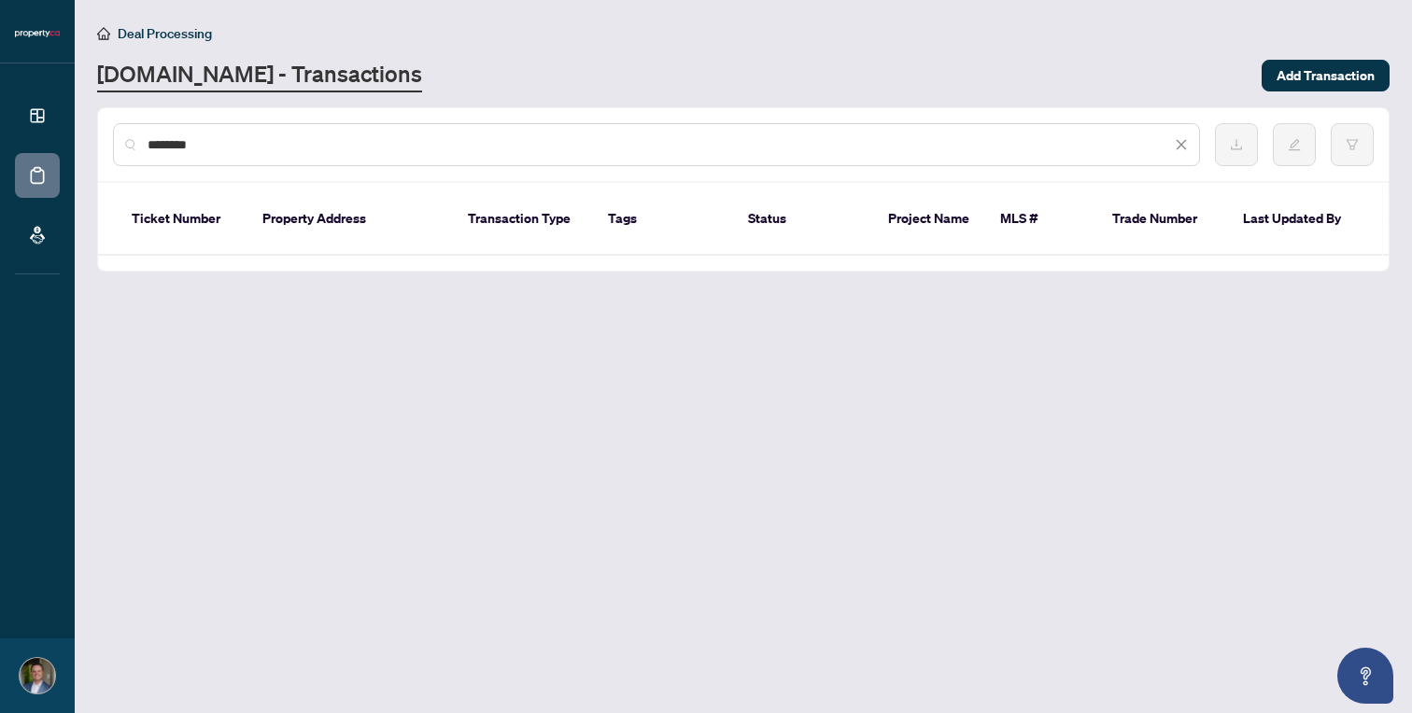
type input "********"
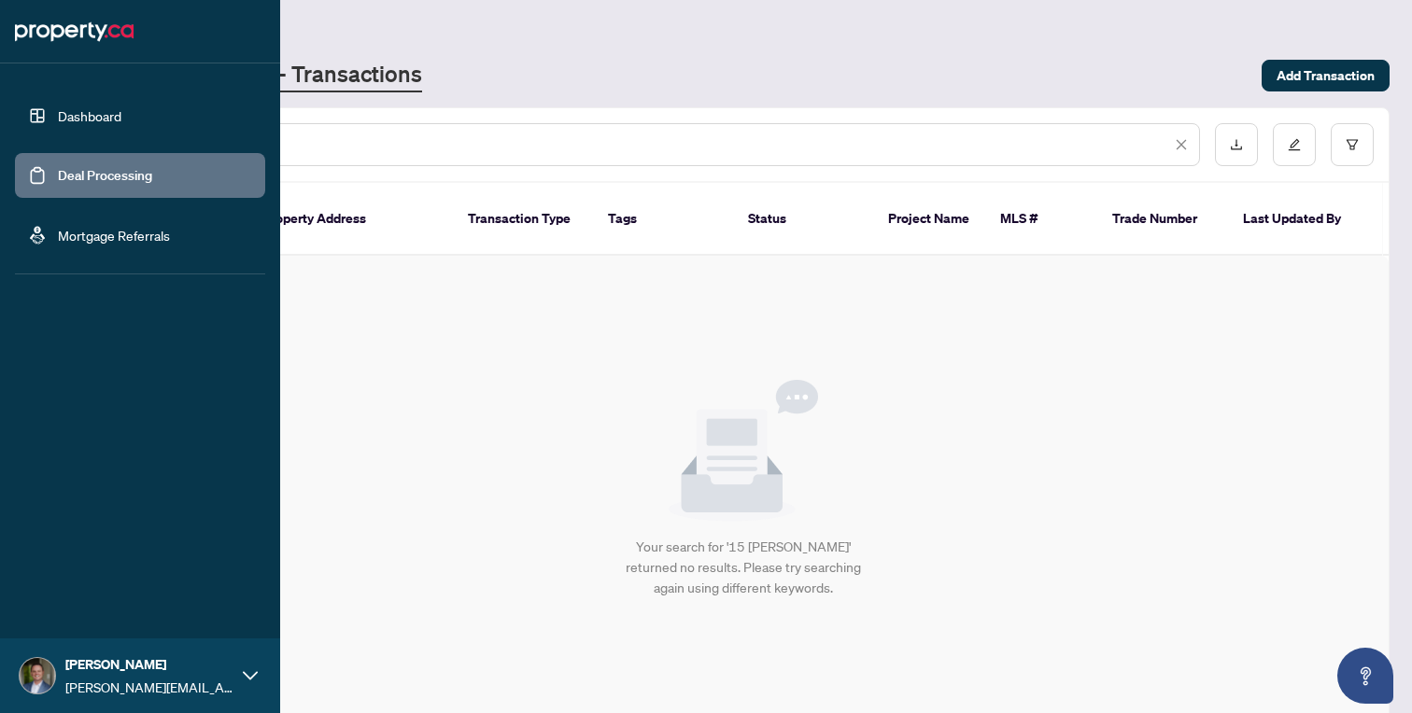
click at [65, 115] on link "Dashboard" at bounding box center [89, 115] width 63 height 17
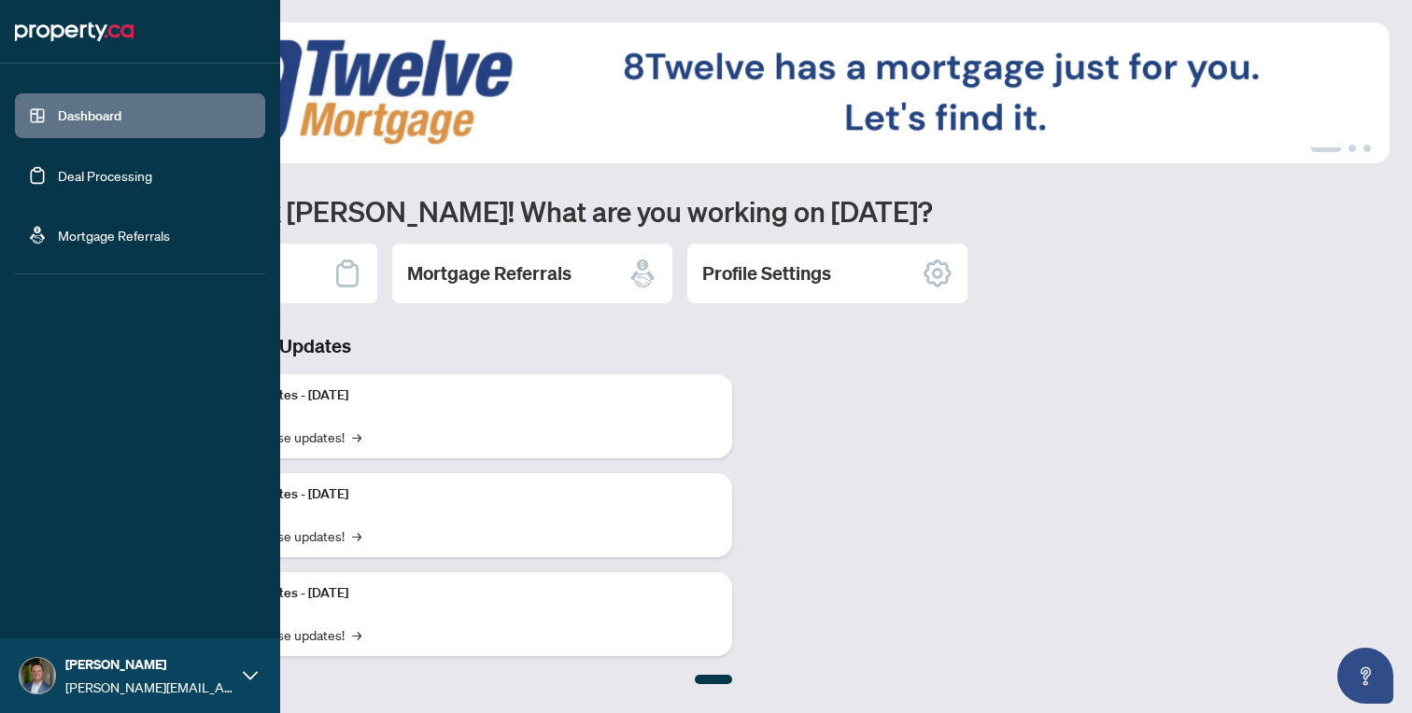
click at [251, 669] on icon at bounding box center [250, 676] width 15 height 15
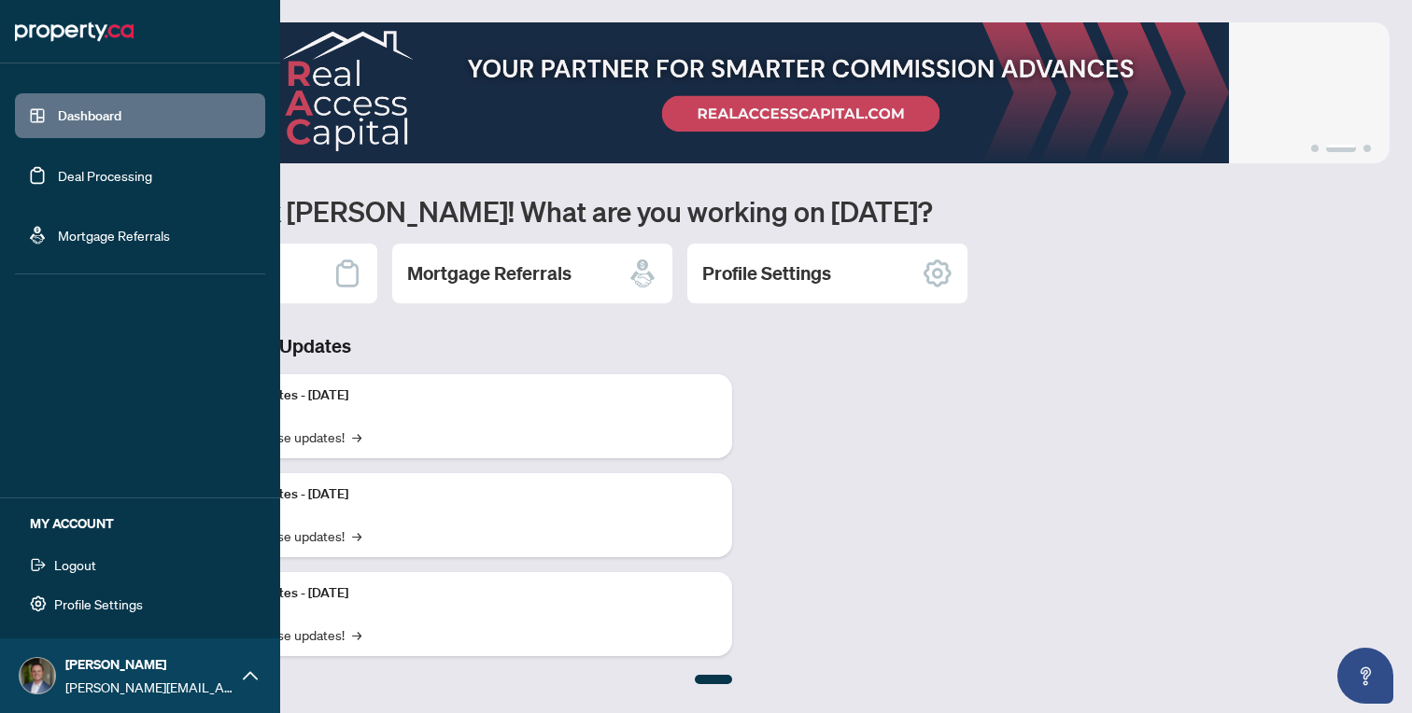
click at [189, 361] on div "Dashboard Deal Processing Mortgage Referrals [PERSON_NAME] [PERSON_NAME][EMAIL_…" at bounding box center [140, 356] width 280 height 713
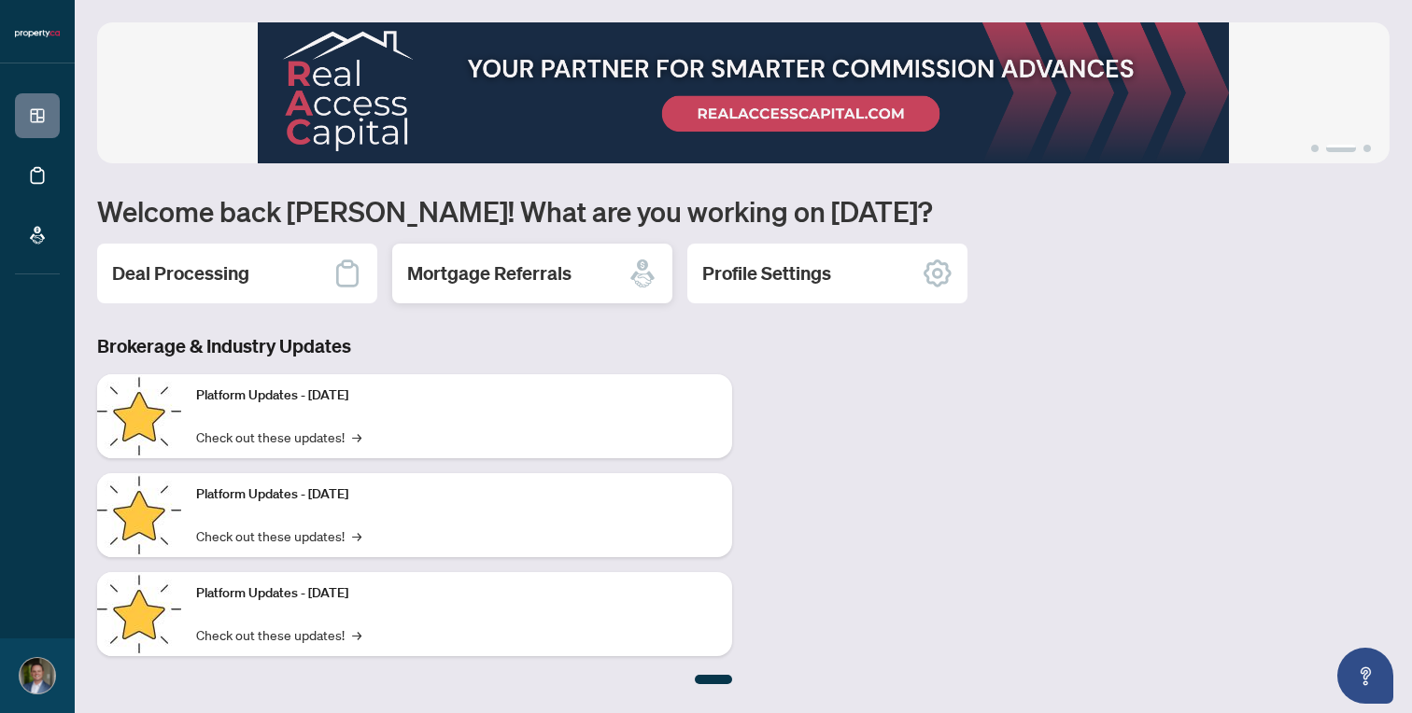
click at [490, 286] on h2 "Mortgage Referrals" at bounding box center [489, 274] width 164 height 26
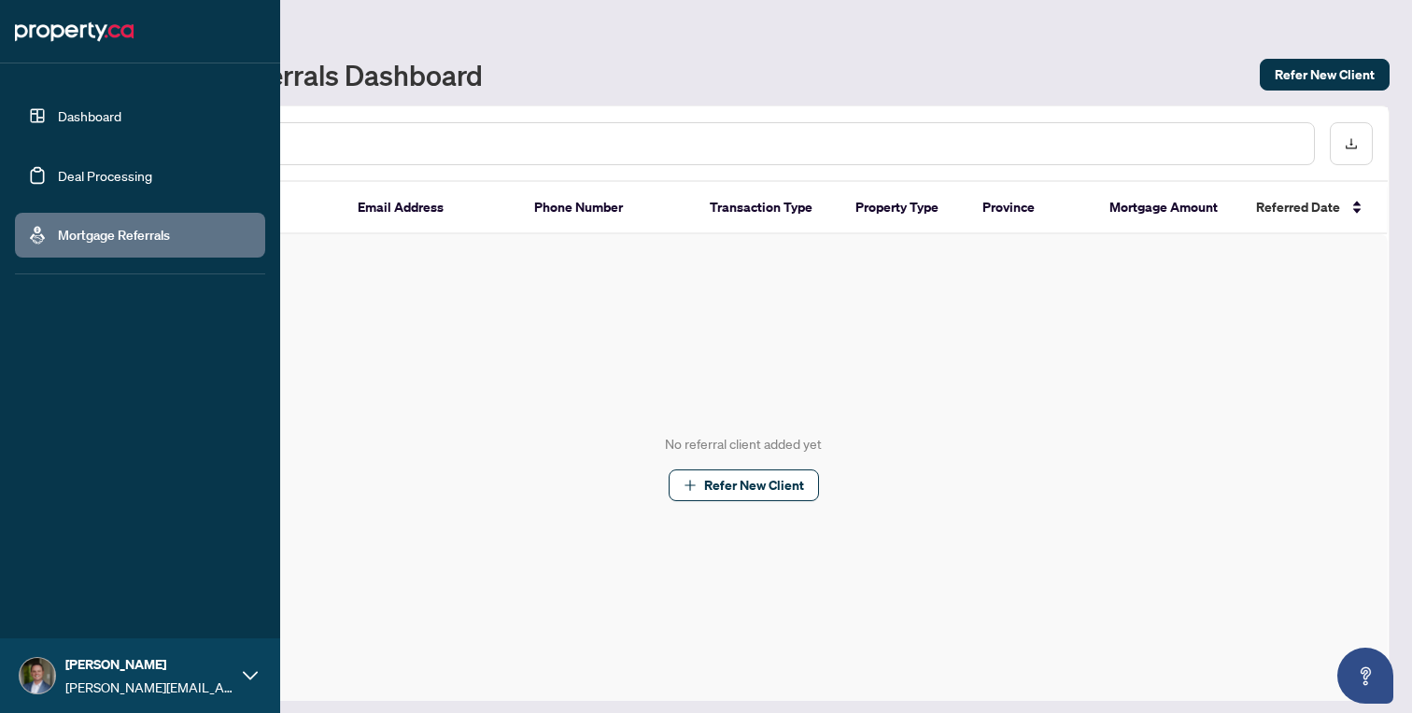
click at [106, 174] on link "Deal Processing" at bounding box center [105, 175] width 94 height 17
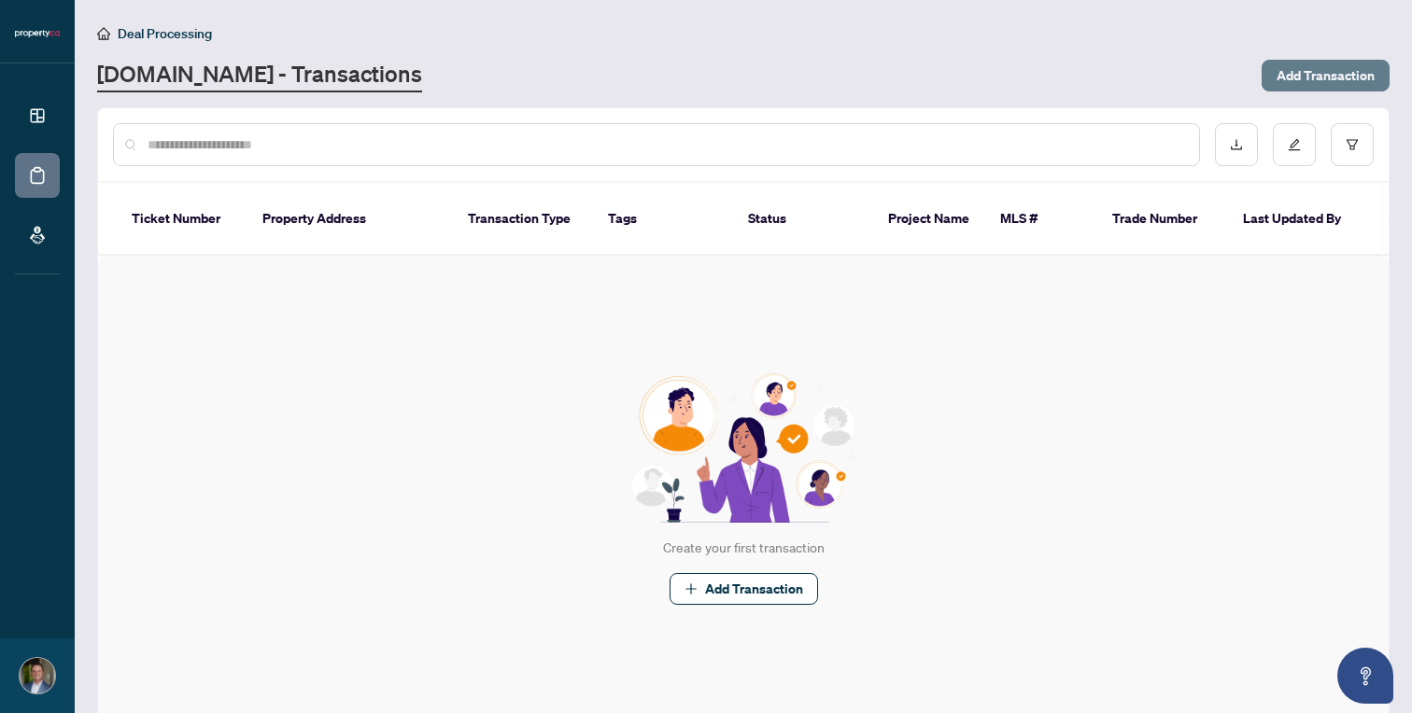
click at [1310, 72] on span "Add Transaction" at bounding box center [1325, 76] width 98 height 30
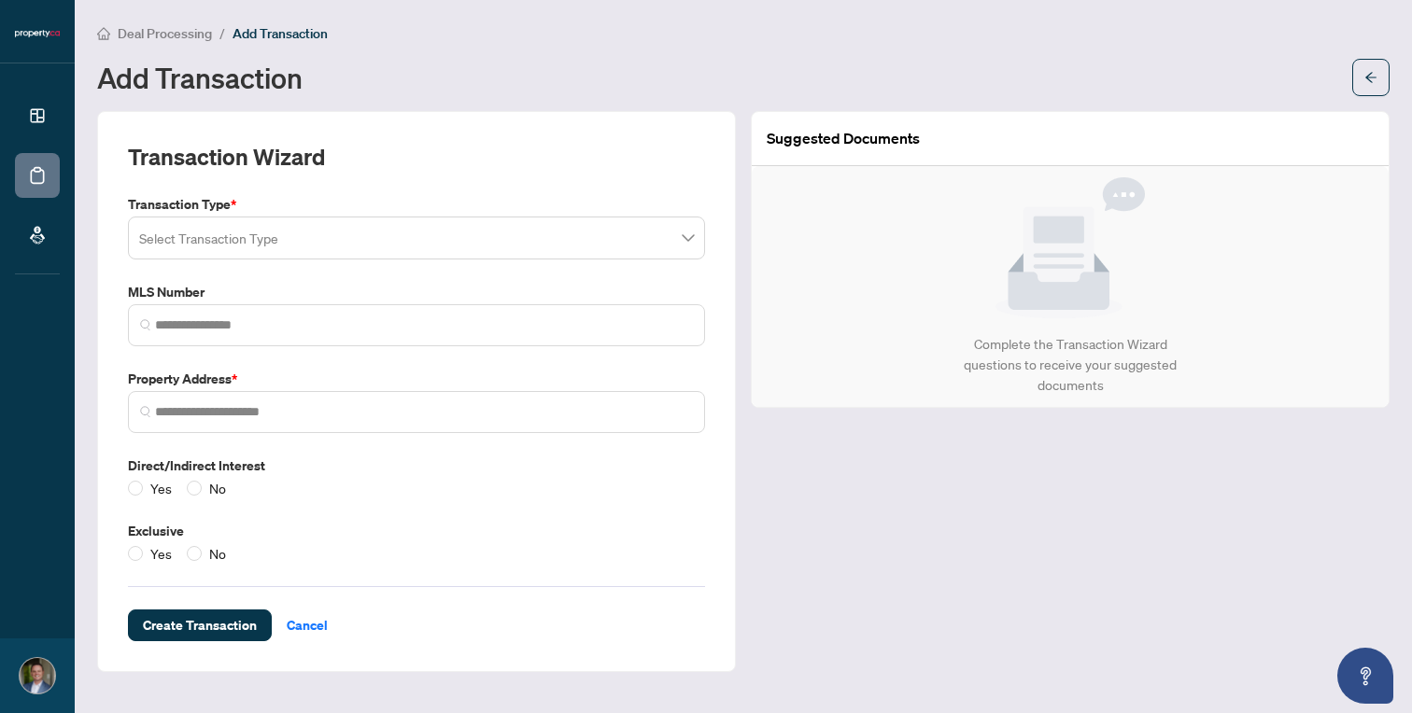
click at [412, 234] on input "search" at bounding box center [408, 240] width 538 height 41
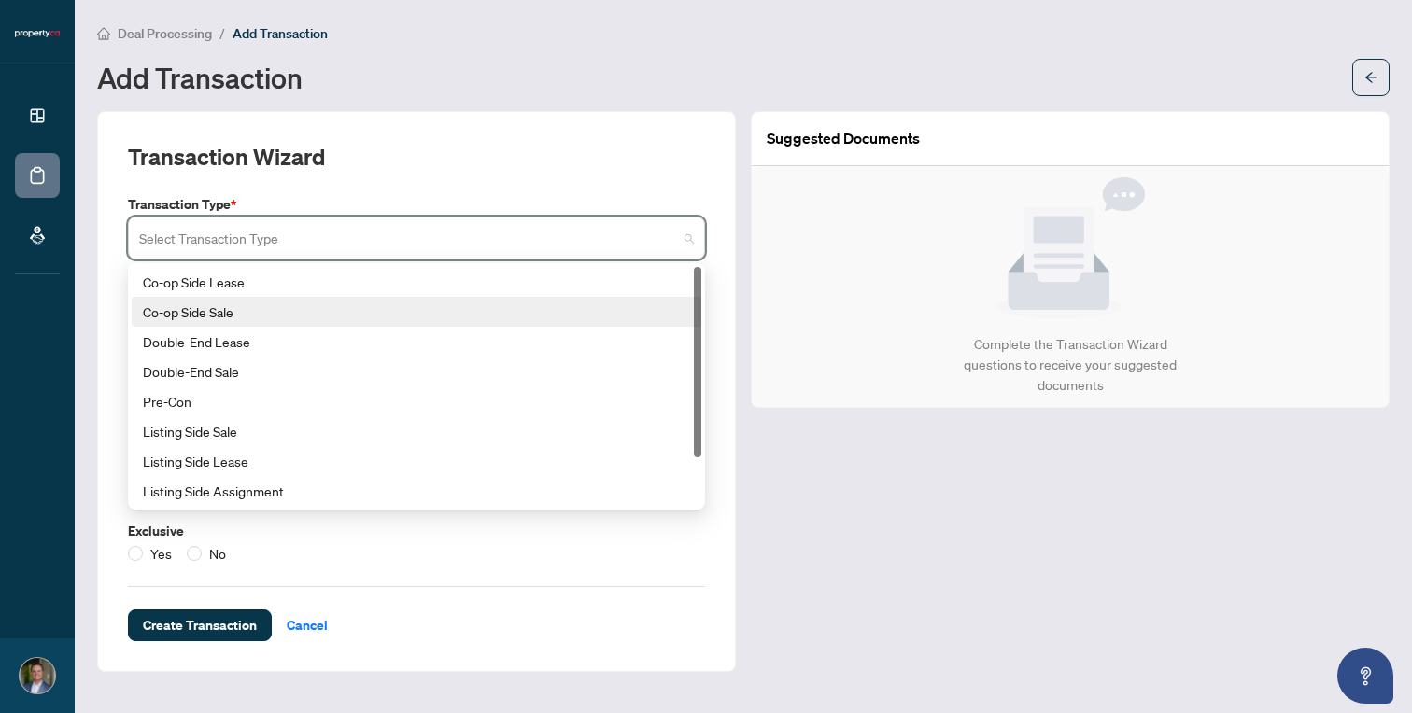
click at [355, 302] on div "Co-op Side Sale" at bounding box center [416, 312] width 547 height 21
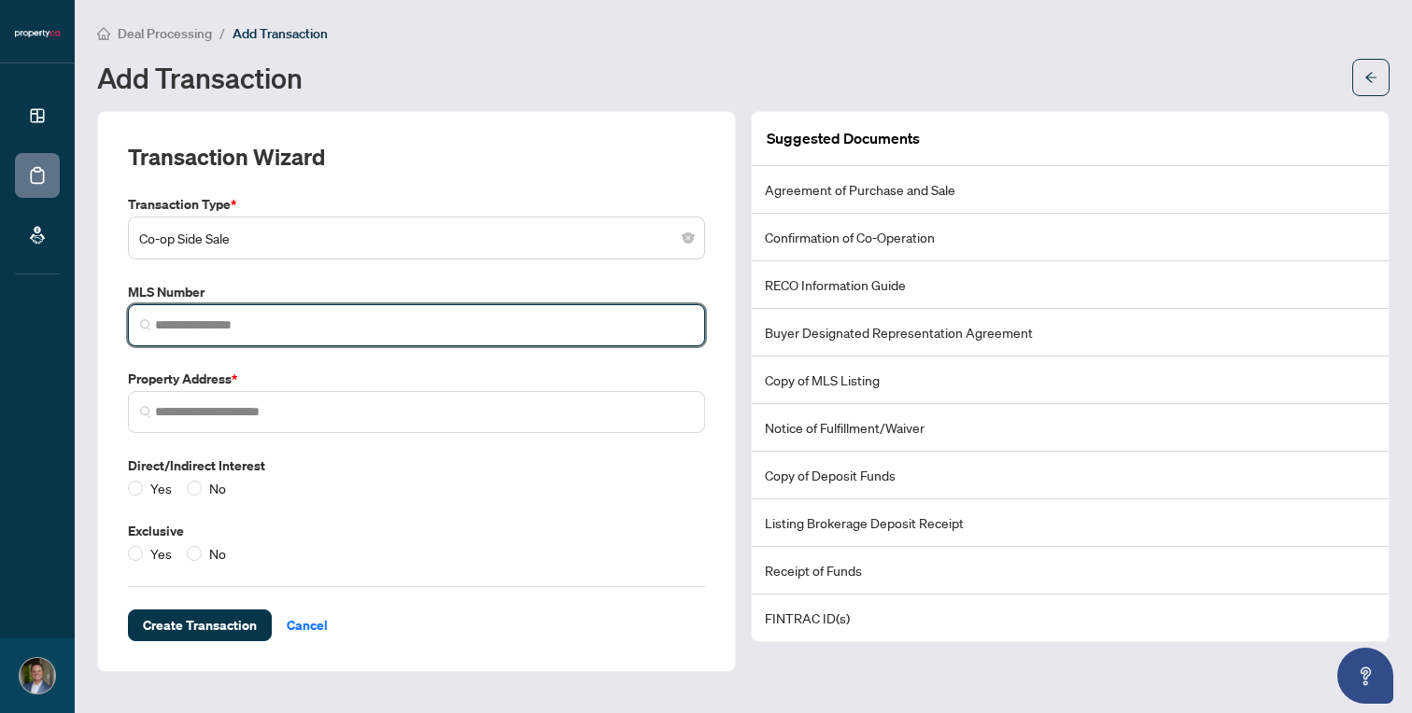
click at [333, 333] on input "search" at bounding box center [424, 326] width 538 height 20
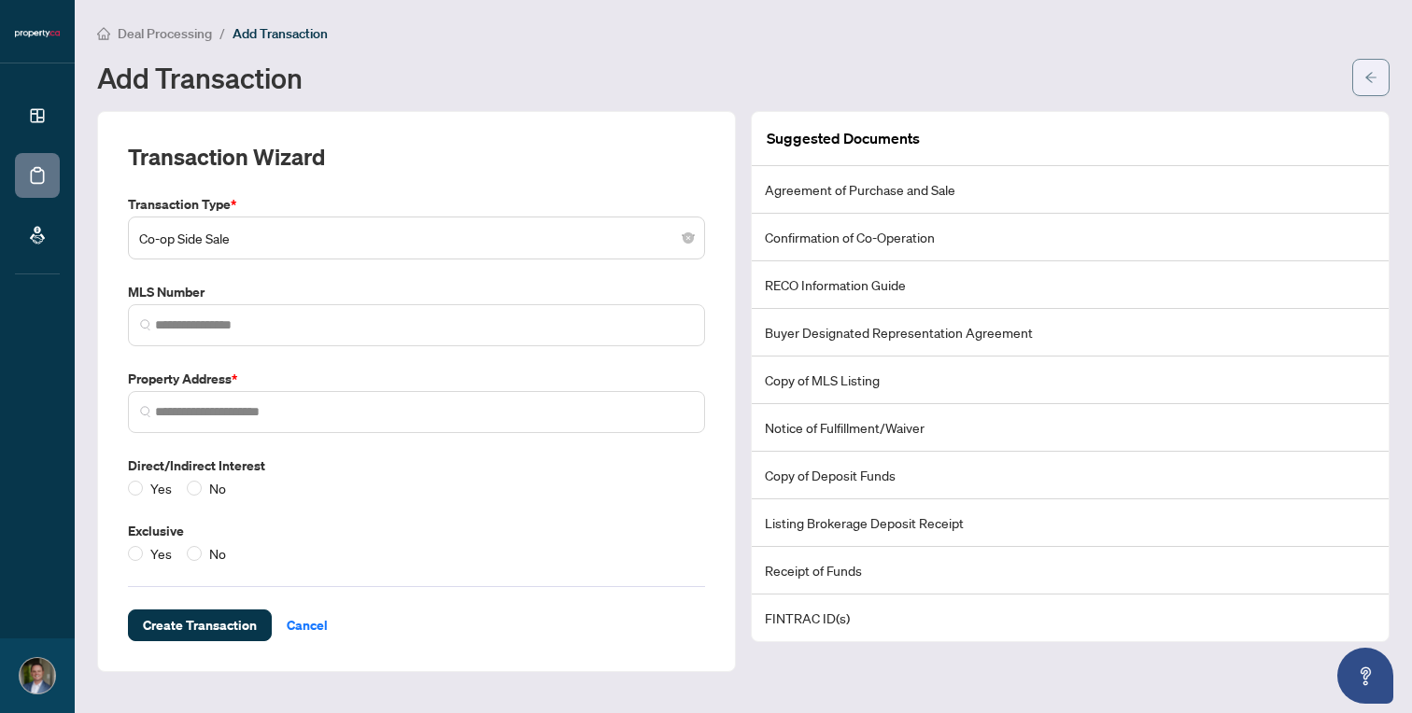
click at [1367, 76] on icon "arrow-left" at bounding box center [1370, 77] width 11 height 10
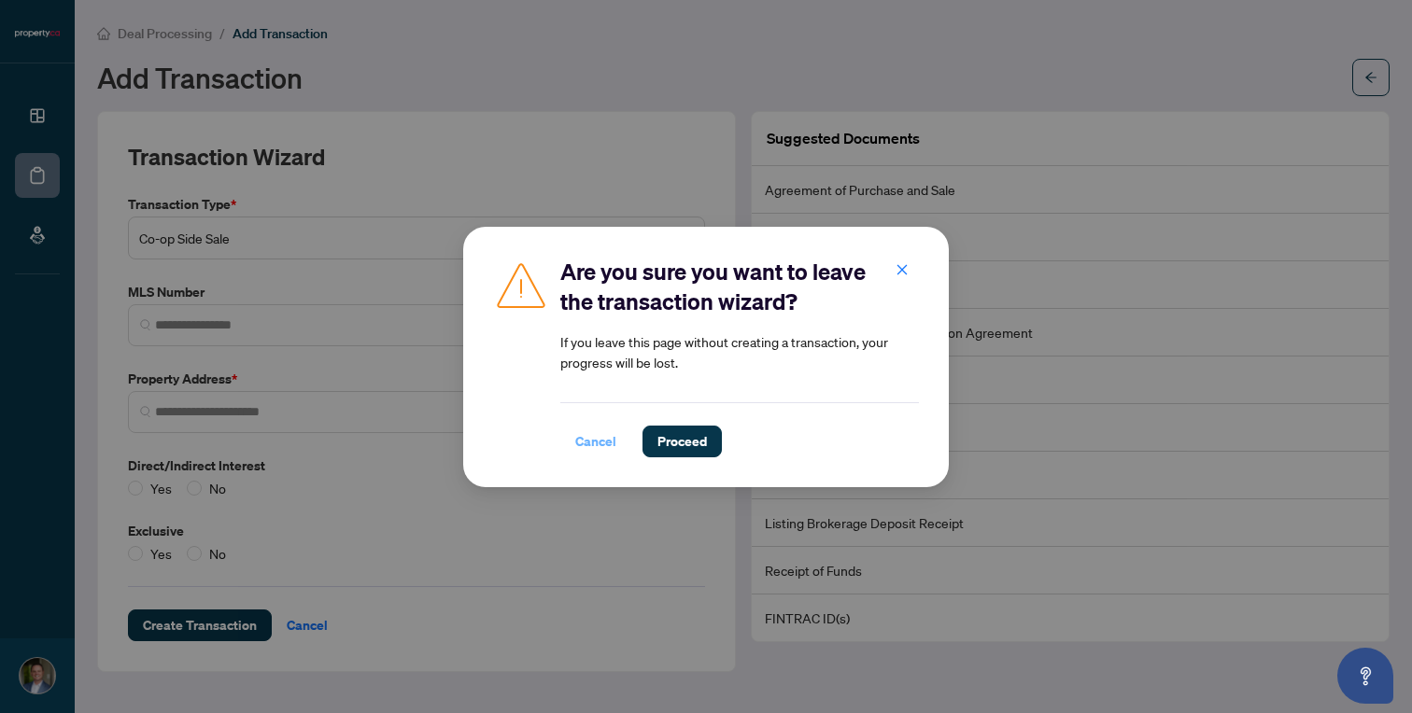
click at [595, 442] on span "Cancel" at bounding box center [595, 442] width 41 height 30
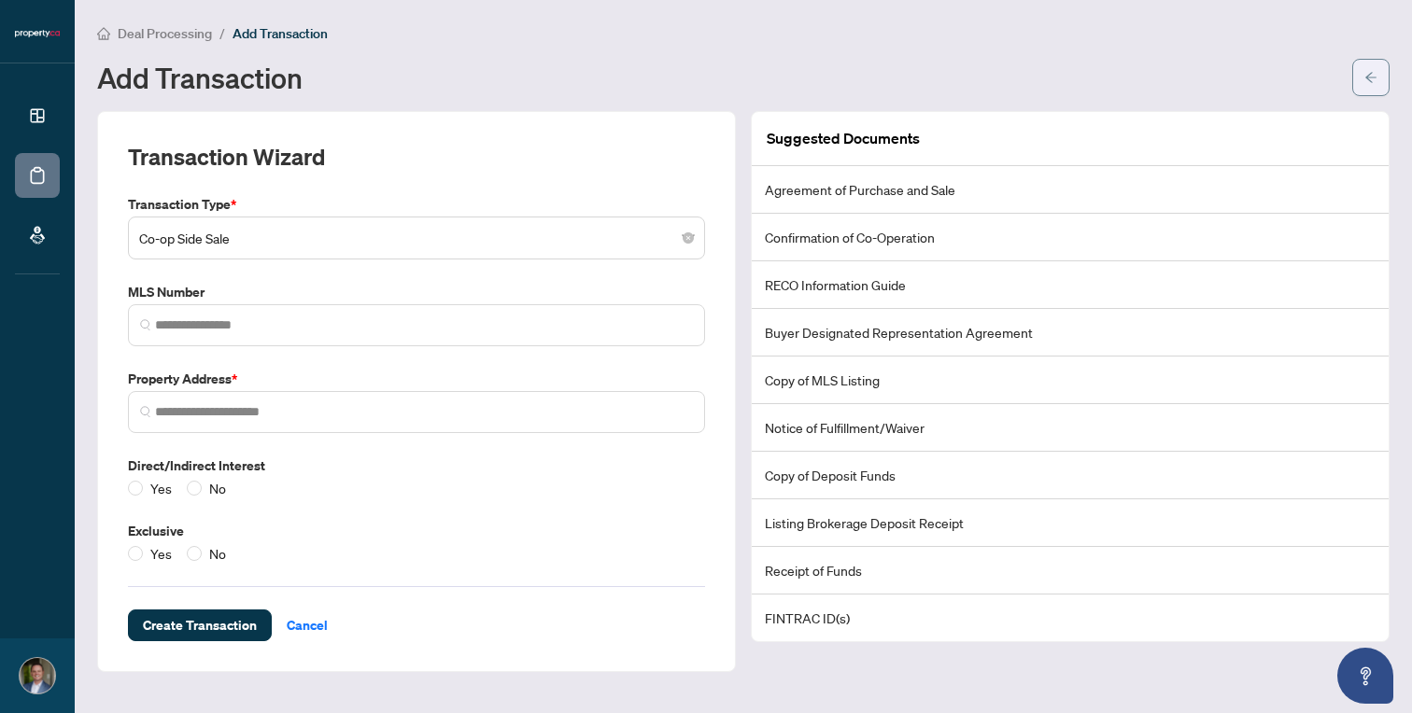
click at [1367, 78] on icon "arrow-left" at bounding box center [1370, 77] width 11 height 10
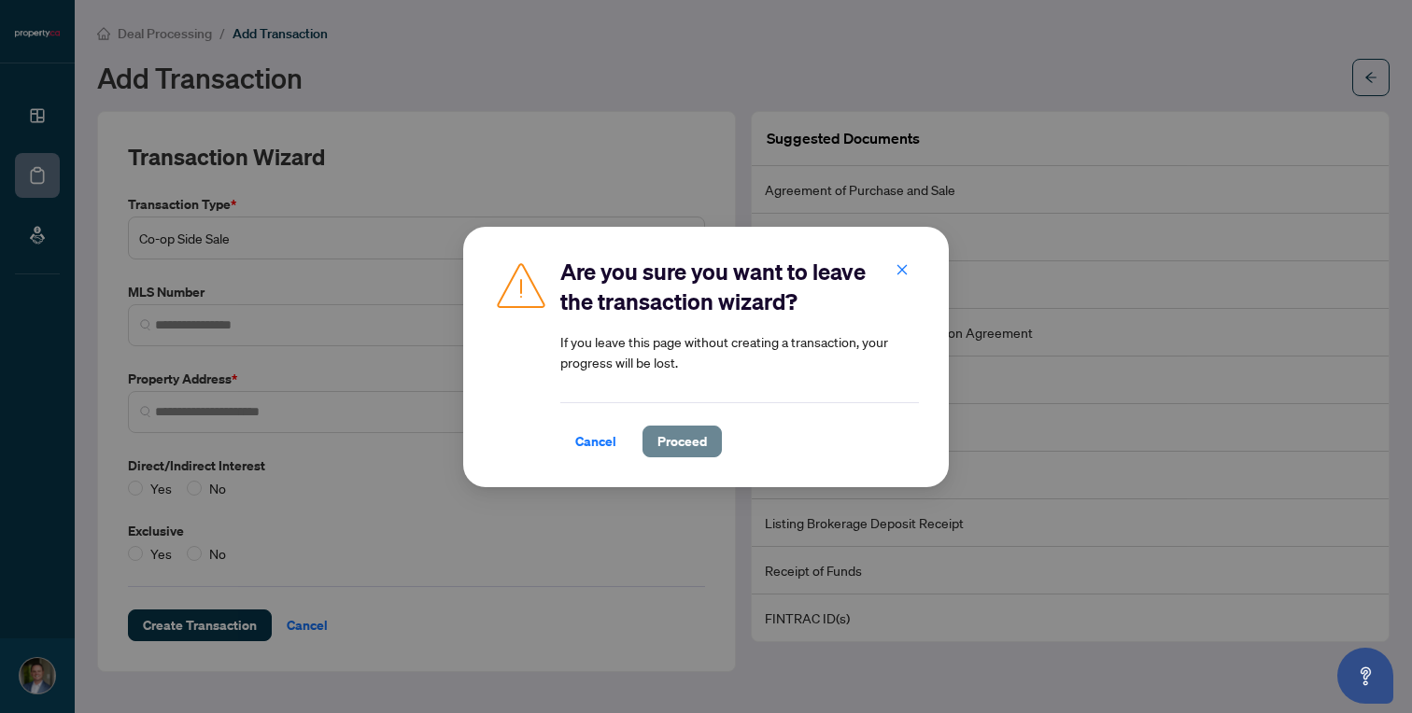
click at [696, 443] on span "Proceed" at bounding box center [681, 442] width 49 height 30
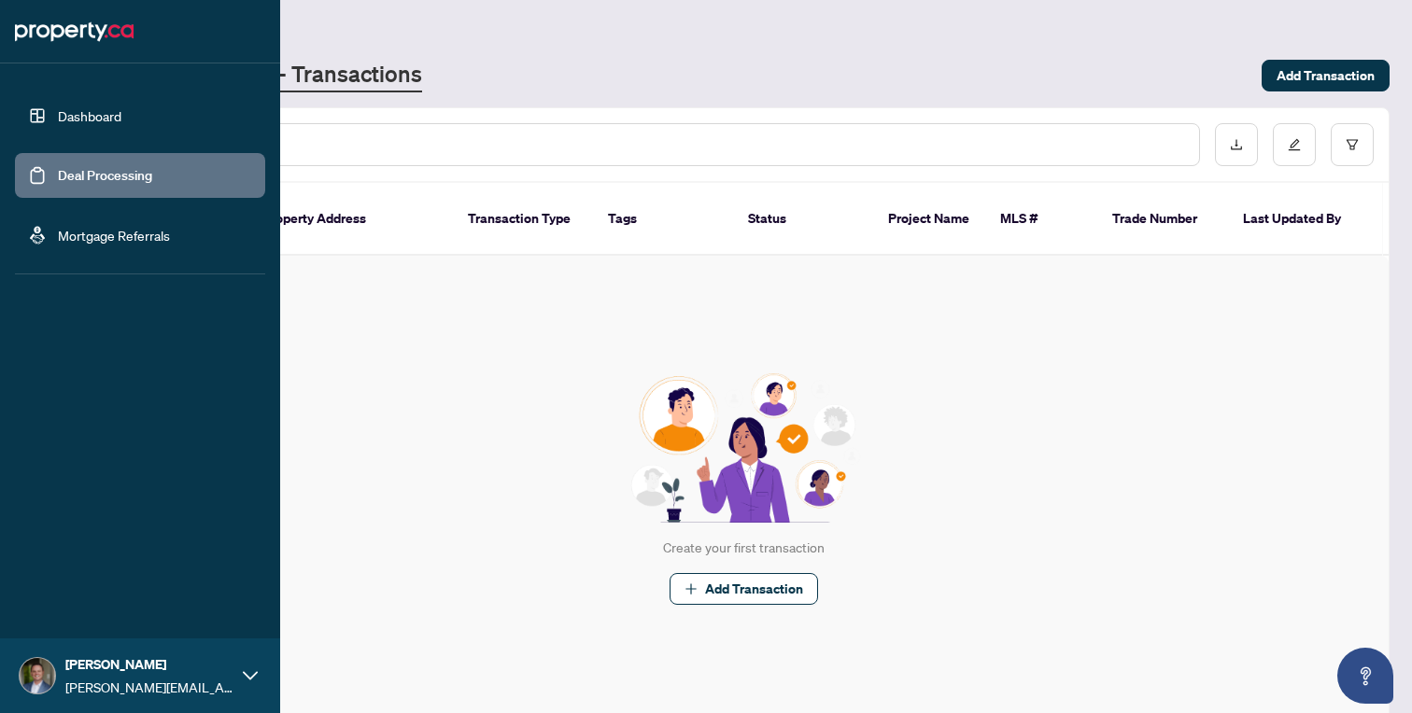
click at [76, 110] on link "Dashboard" at bounding box center [89, 115] width 63 height 17
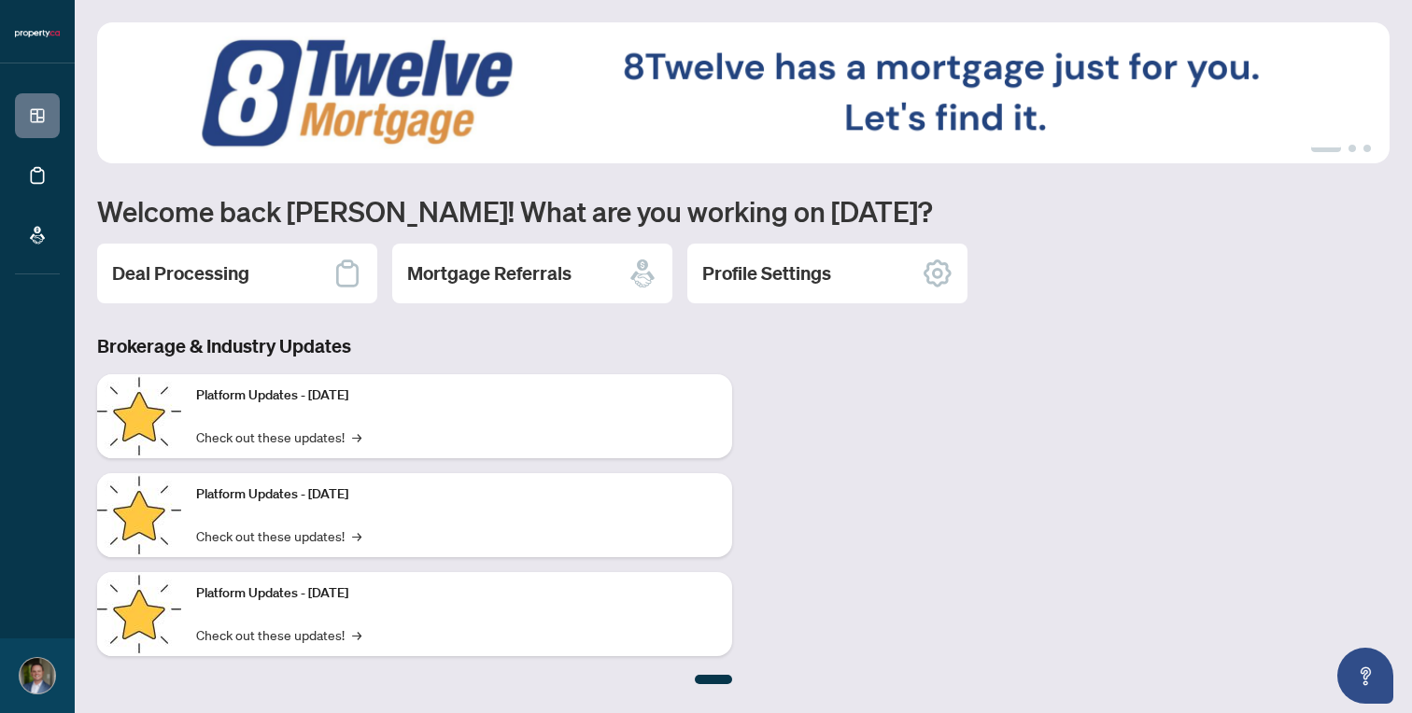
click at [714, 682] on div at bounding box center [713, 679] width 37 height 9
click at [333, 438] on link "Check out these updates! →" at bounding box center [278, 437] width 165 height 21
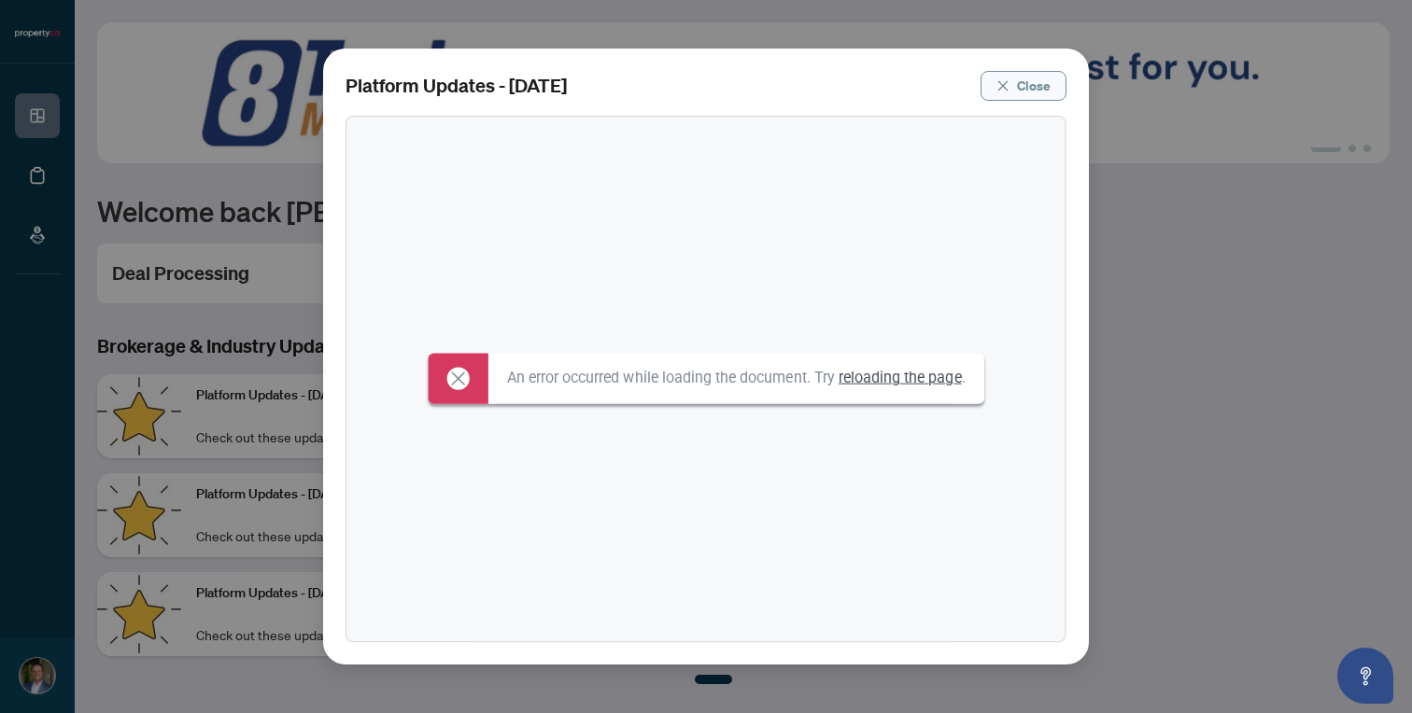
click at [1023, 90] on span "Close" at bounding box center [1034, 86] width 34 height 30
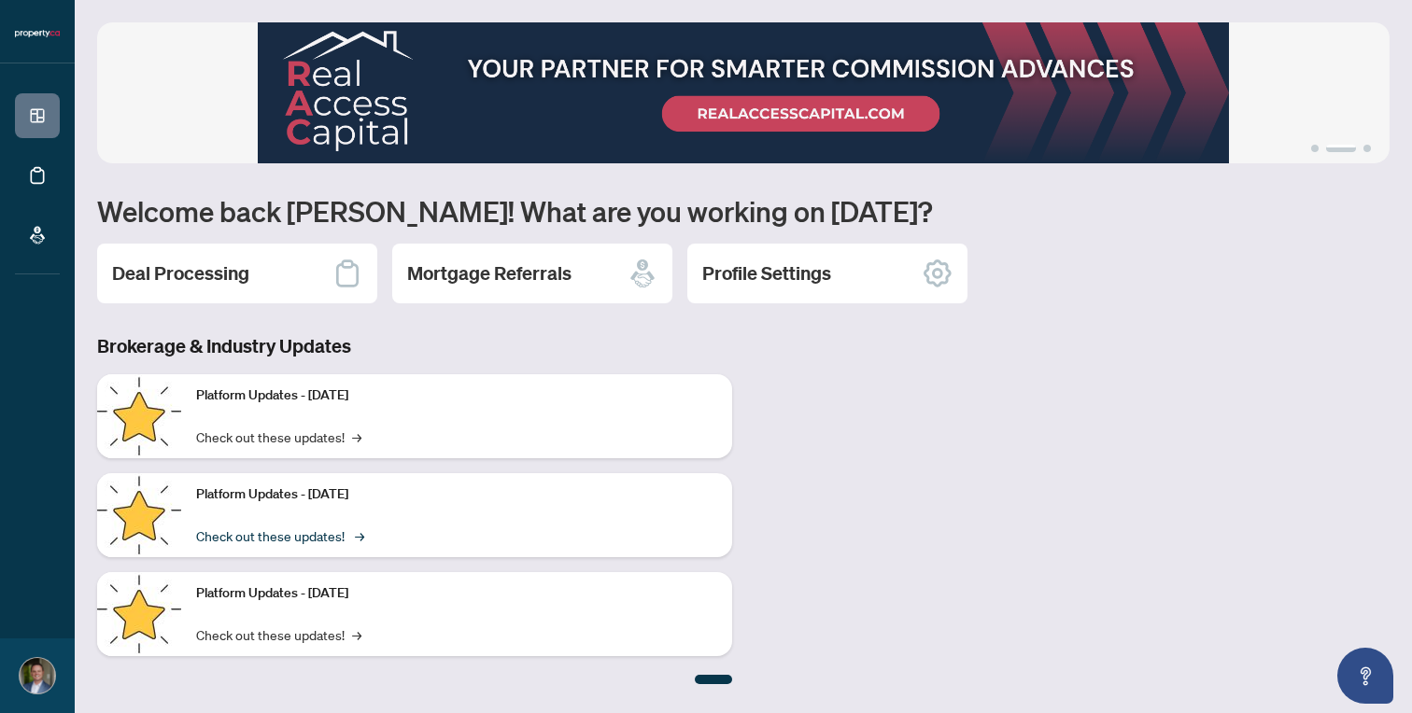
click at [283, 533] on link "Check out these updates! →" at bounding box center [278, 536] width 165 height 21
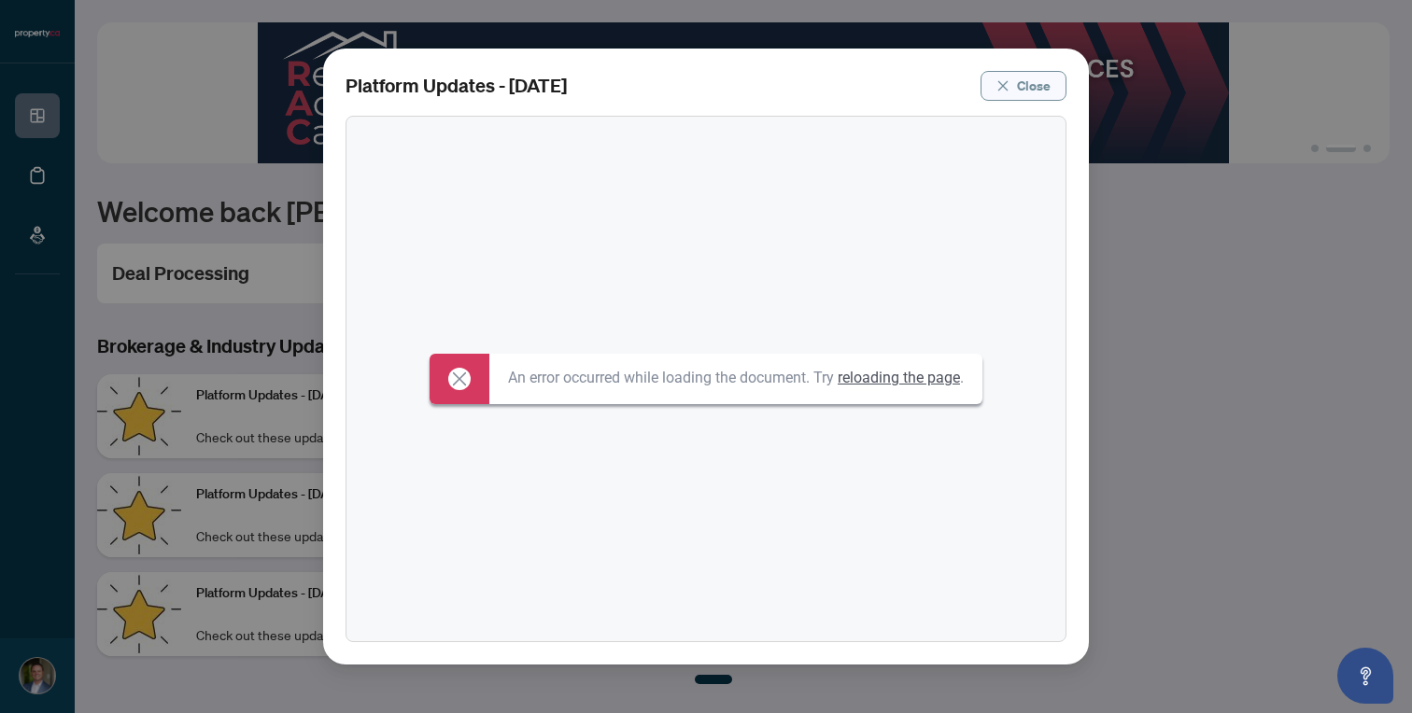
click at [1033, 89] on span "Close" at bounding box center [1034, 86] width 34 height 30
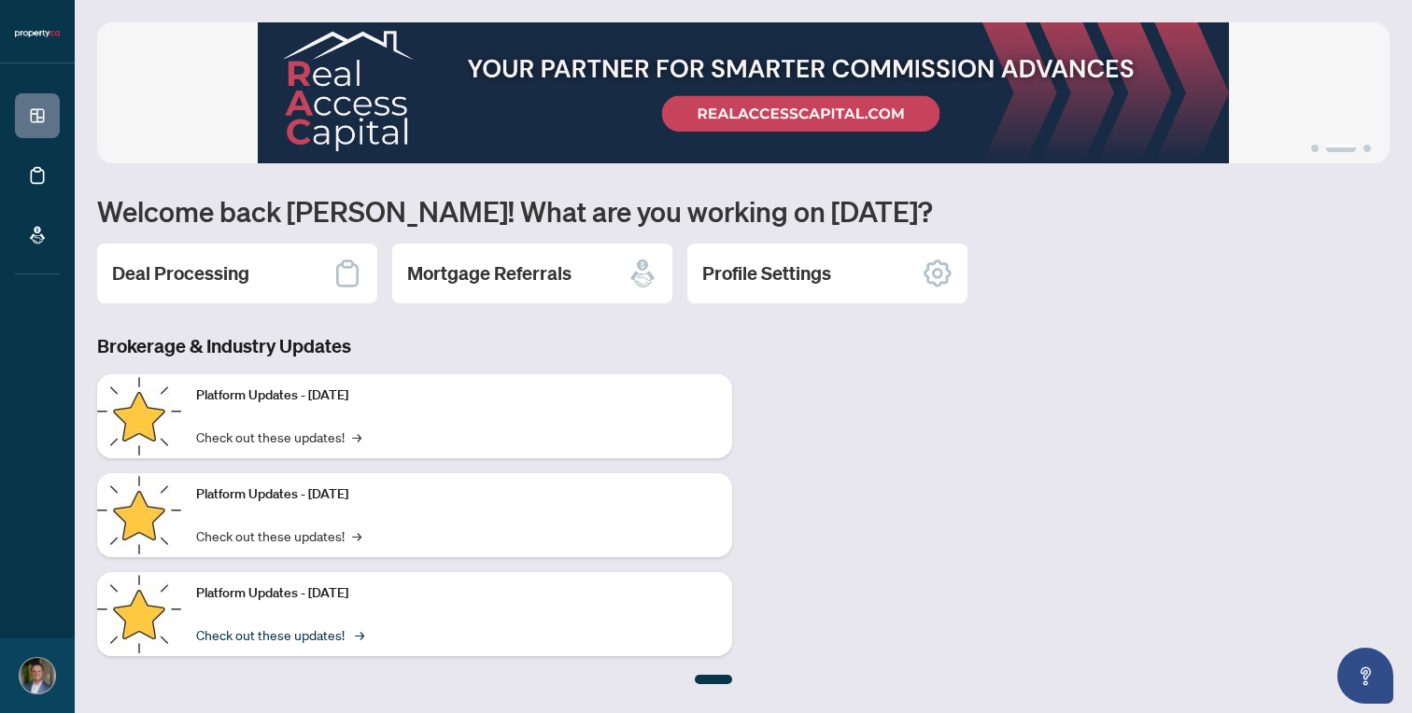
click at [285, 638] on link "Check out these updates! →" at bounding box center [278, 635] width 165 height 21
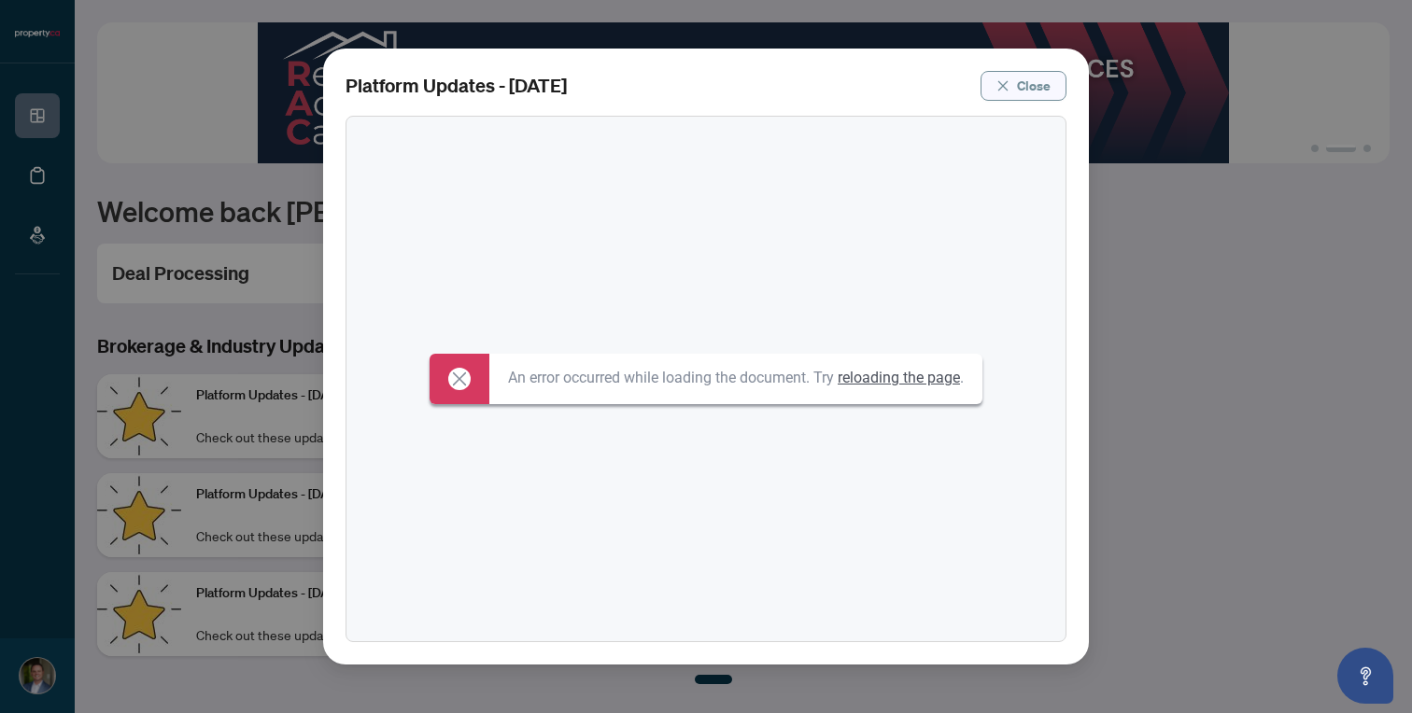
click at [1044, 73] on span "Close" at bounding box center [1034, 86] width 34 height 30
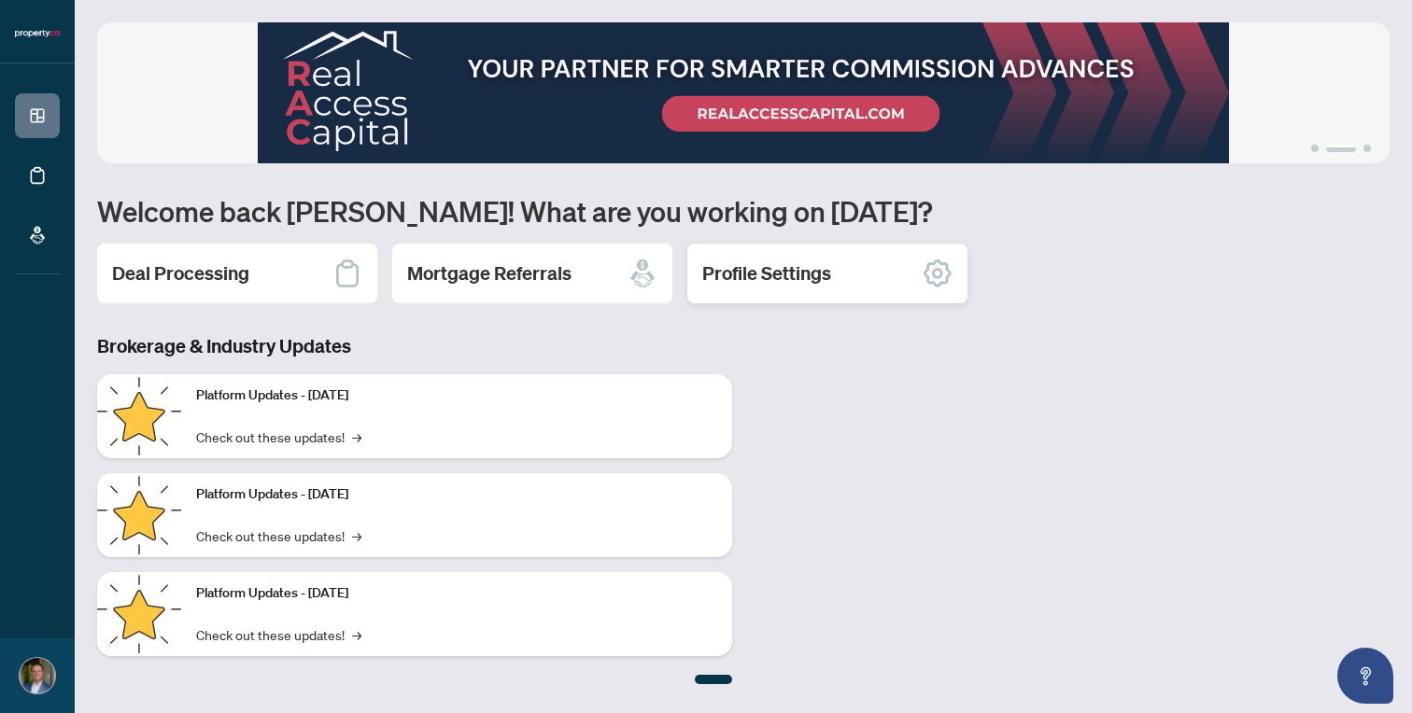
click at [939, 271] on icon at bounding box center [937, 273] width 11 height 11
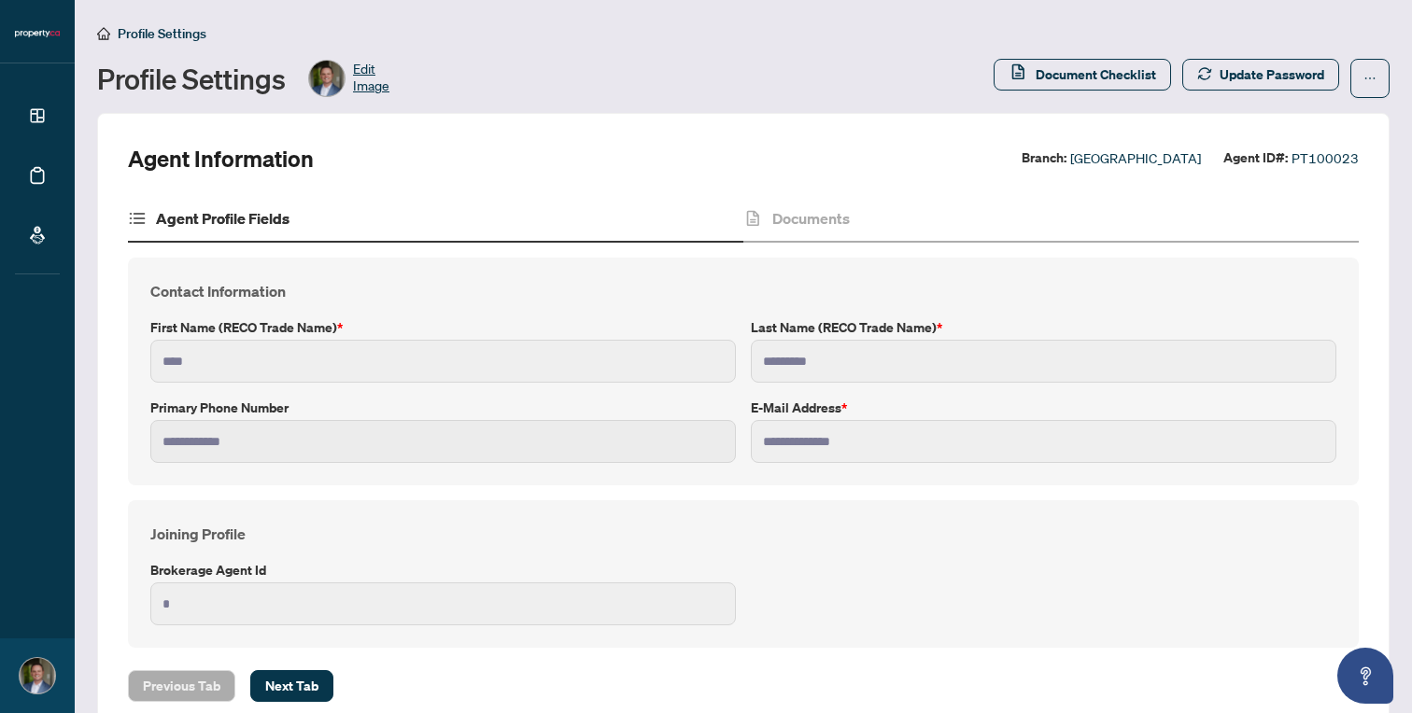
scroll to position [41, 0]
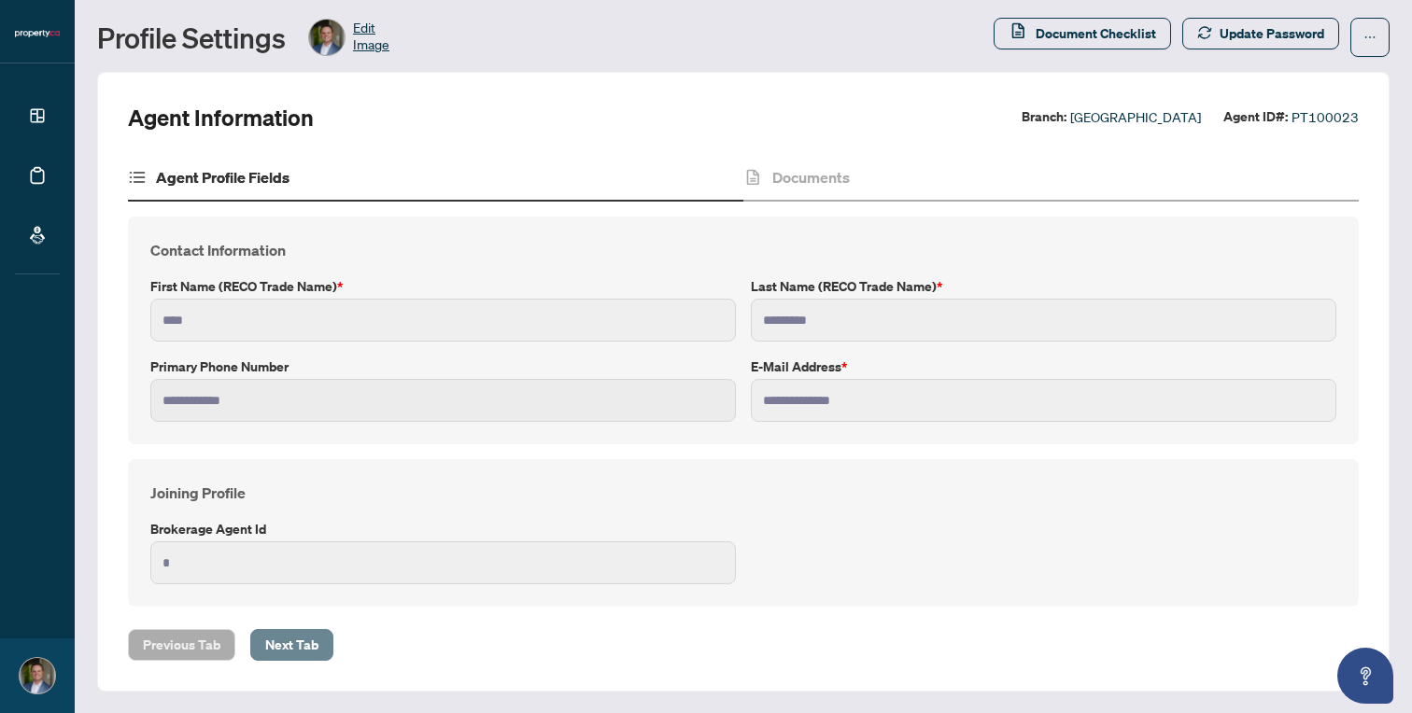
click at [297, 642] on span "Next Tab" at bounding box center [291, 645] width 53 height 30
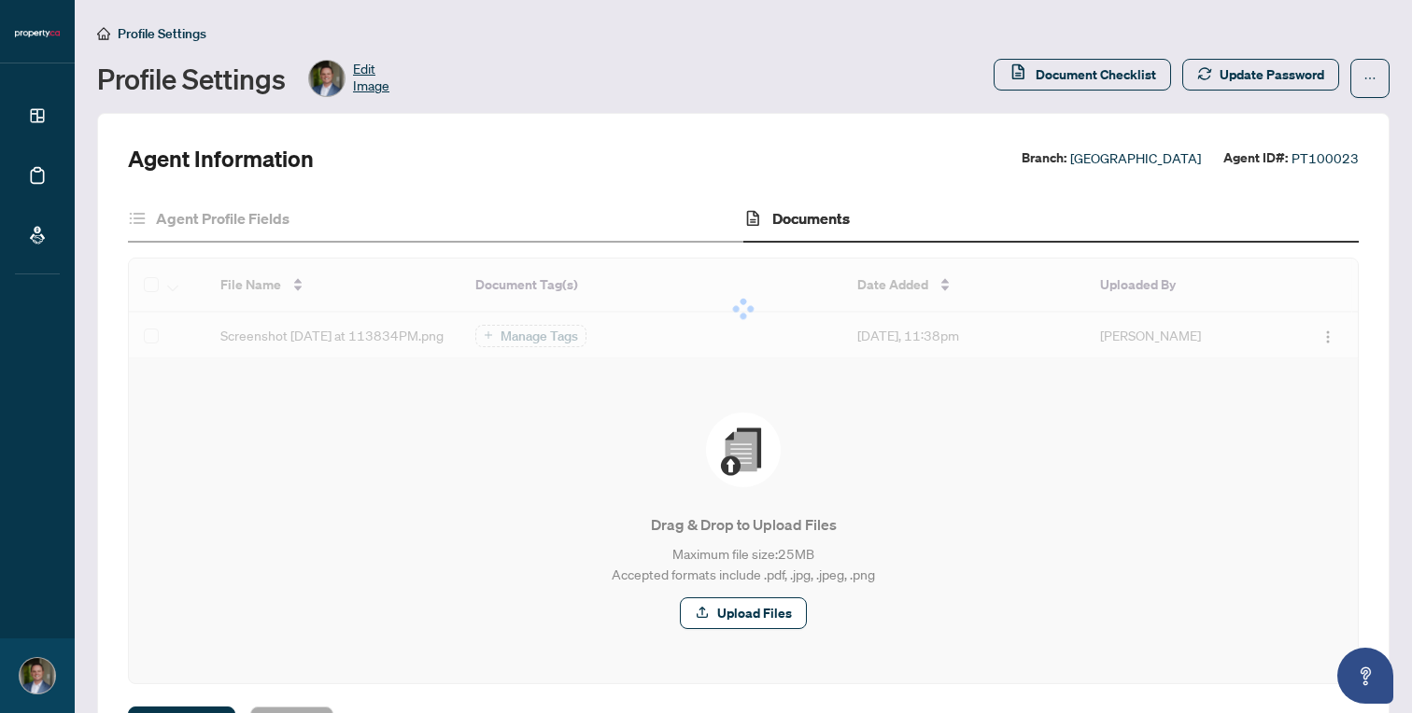
scroll to position [89, 0]
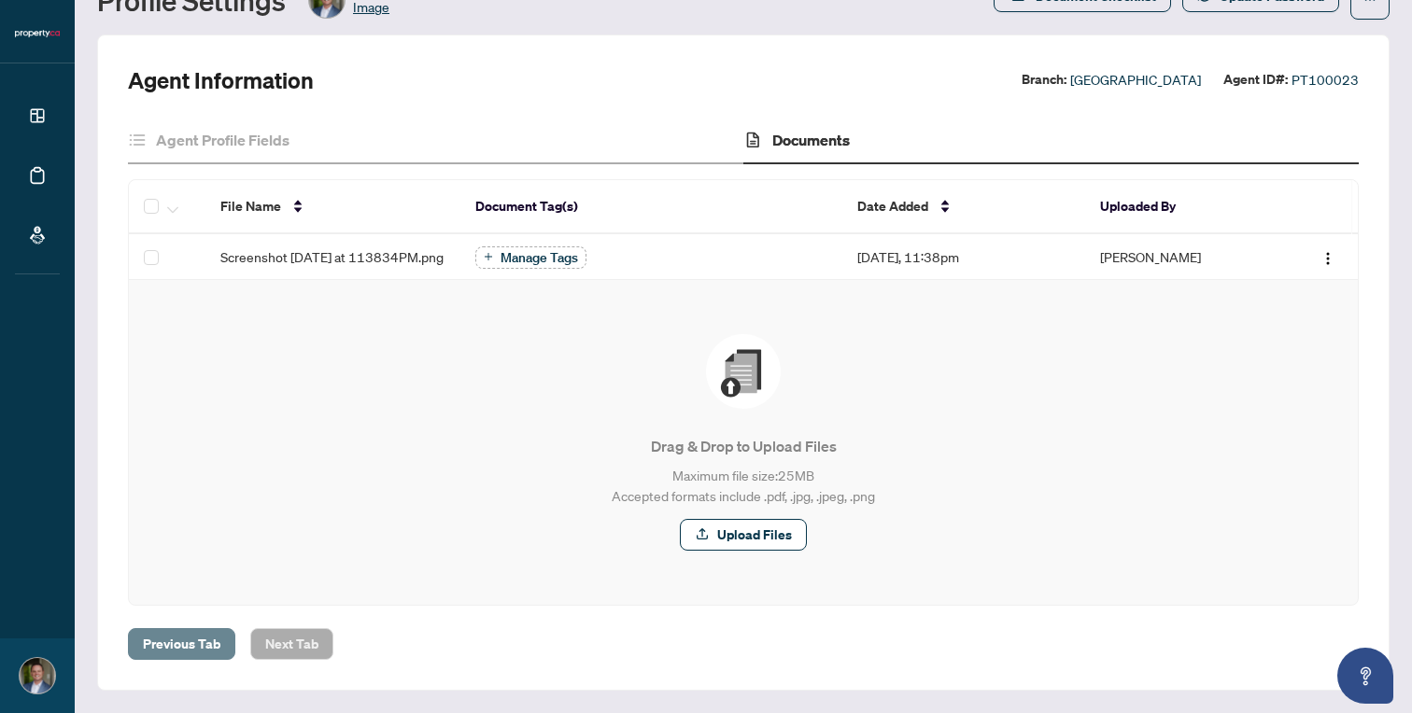
click at [174, 638] on span "Previous Tab" at bounding box center [182, 644] width 78 height 30
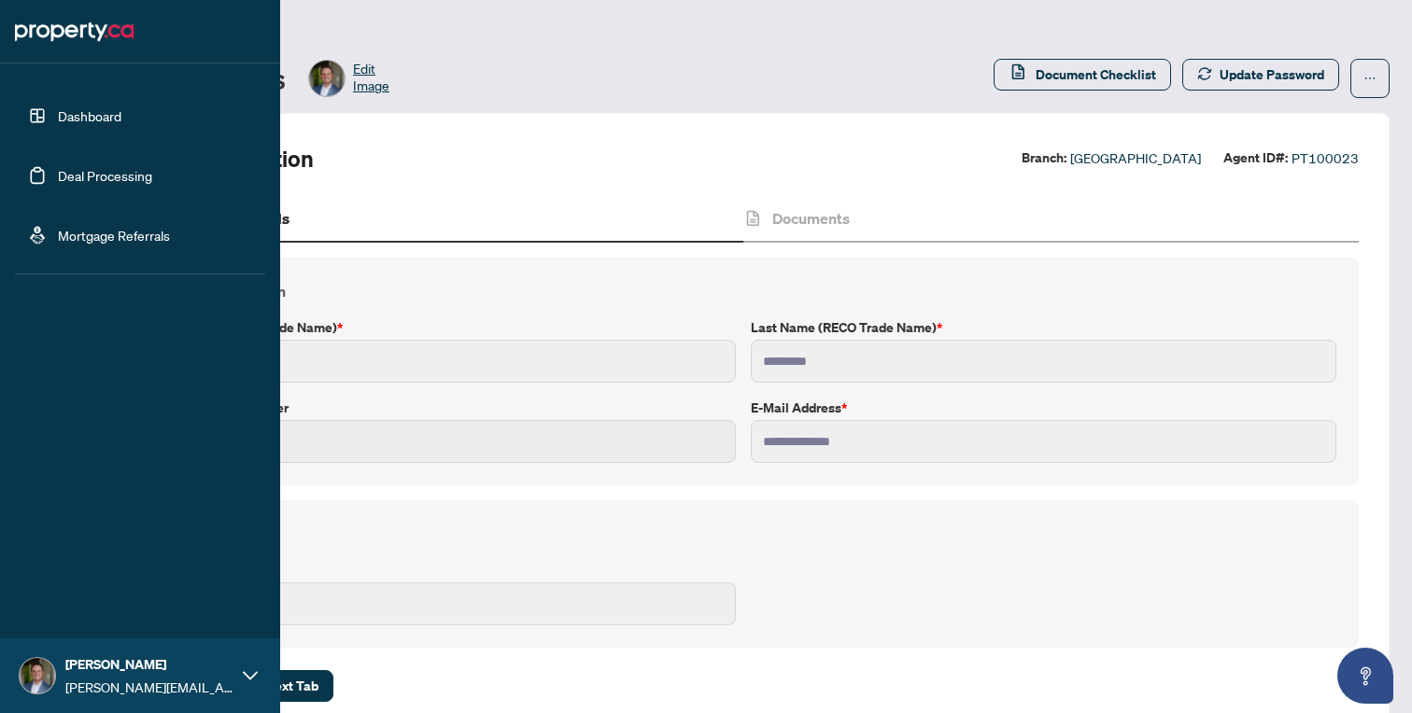
click at [58, 115] on link "Dashboard" at bounding box center [89, 115] width 63 height 17
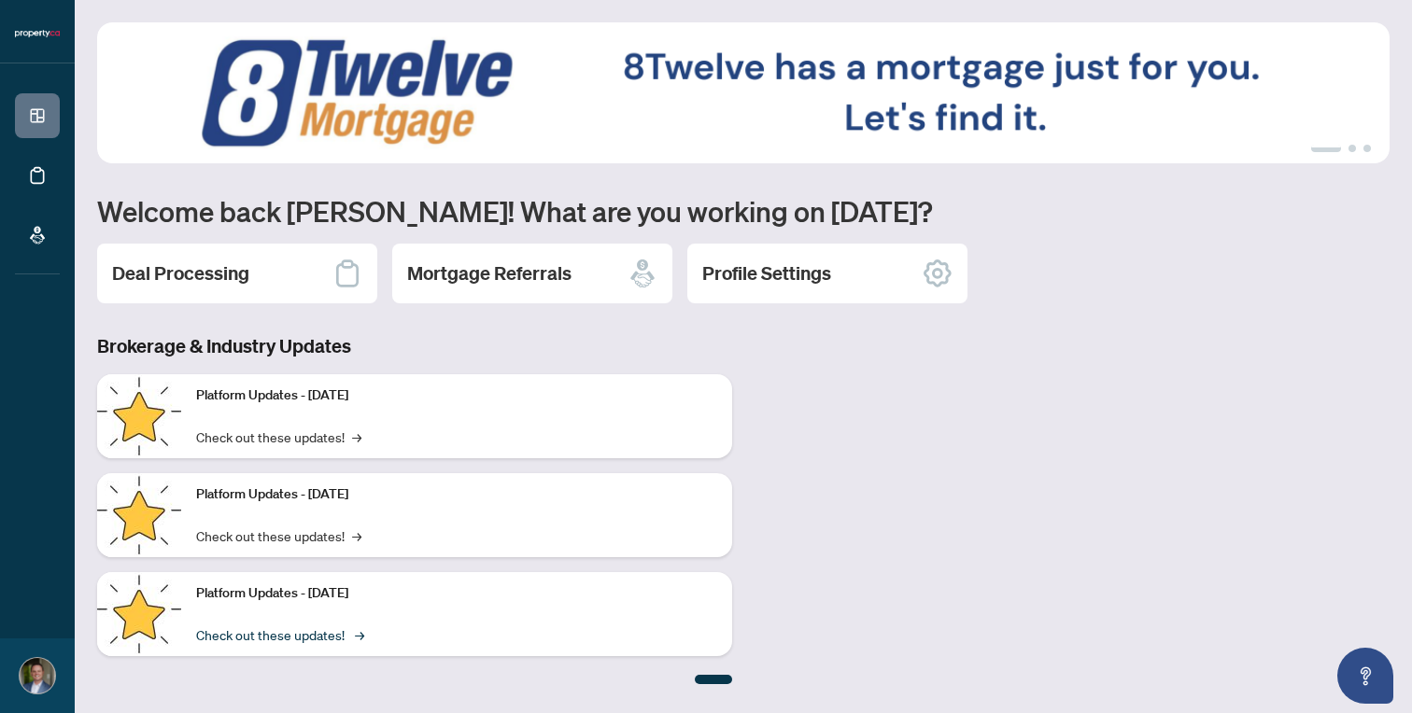
click at [301, 639] on link "Check out these updates! →" at bounding box center [278, 635] width 165 height 21
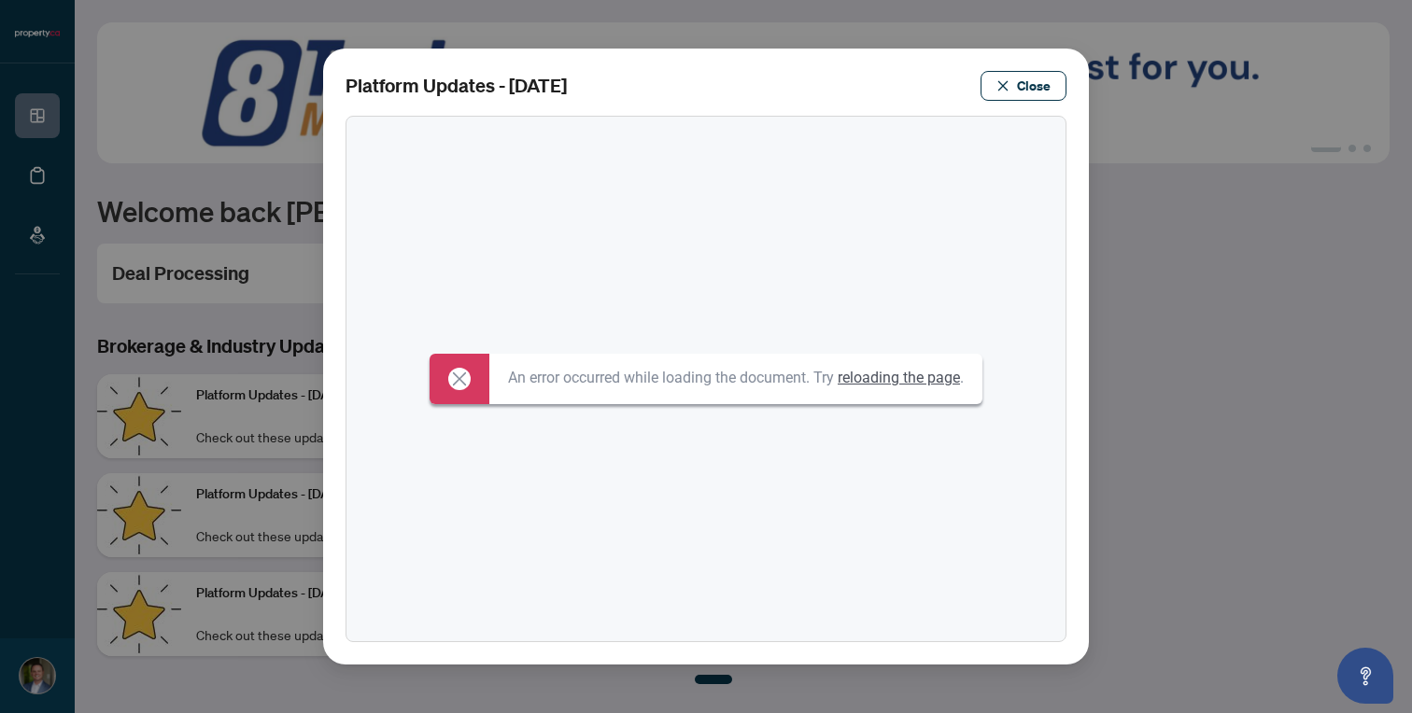
click at [905, 381] on link "reloading the page" at bounding box center [899, 378] width 122 height 18
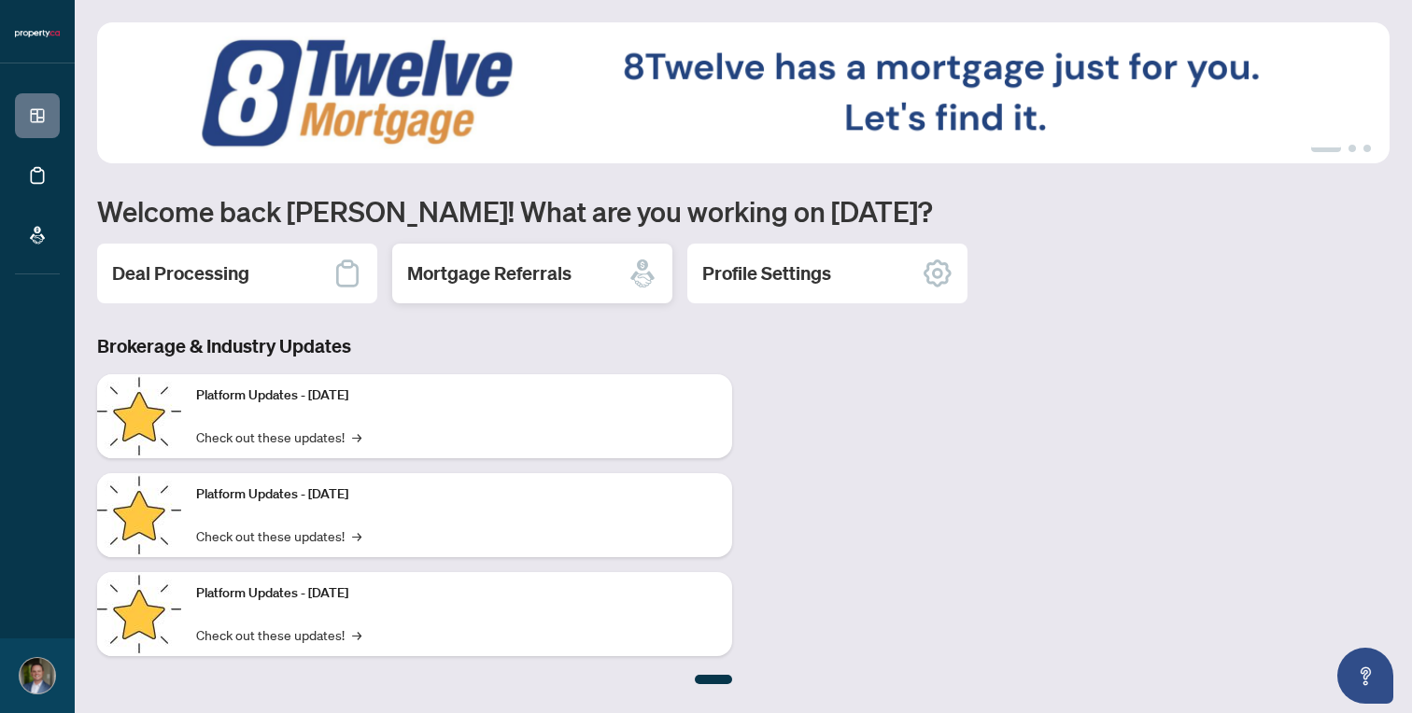
click at [518, 275] on h2 "Mortgage Referrals" at bounding box center [489, 274] width 164 height 26
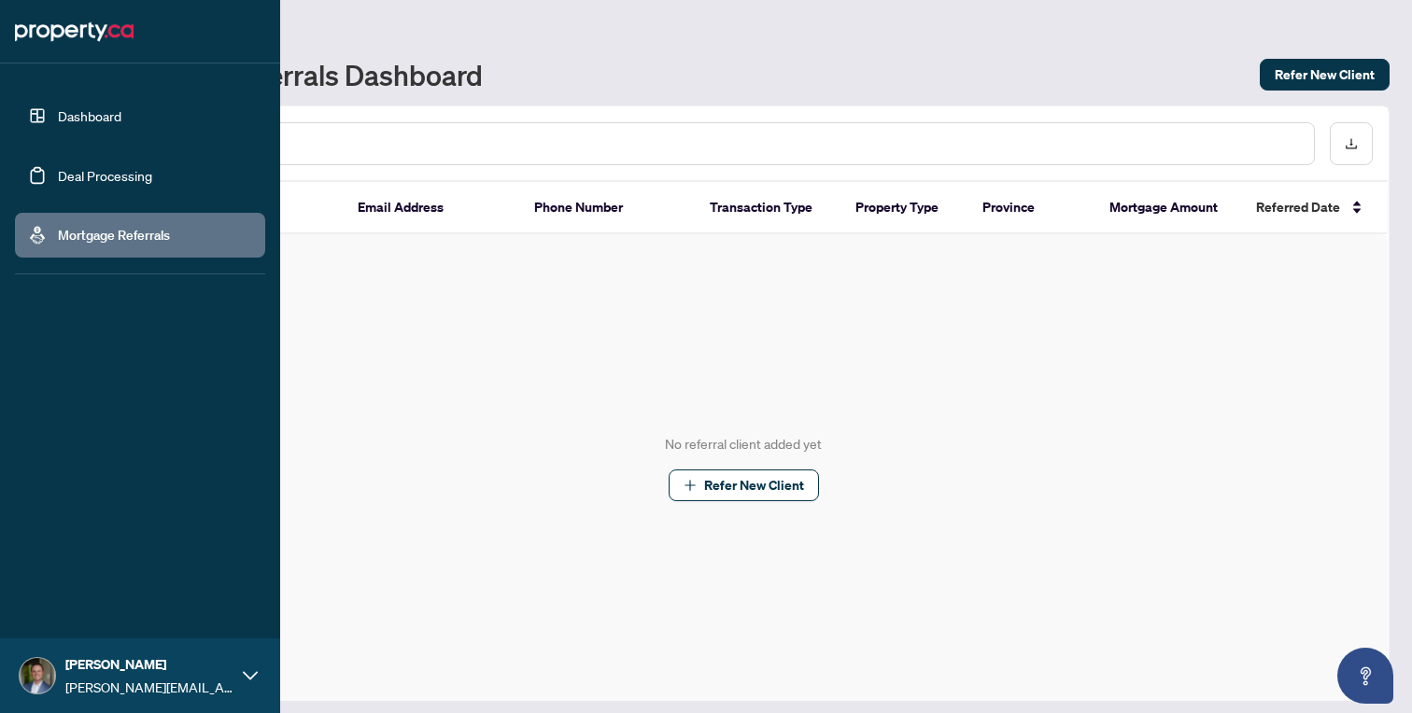
click at [240, 678] on div "Todd Armstrong todd@condos.ca" at bounding box center [140, 676] width 280 height 75
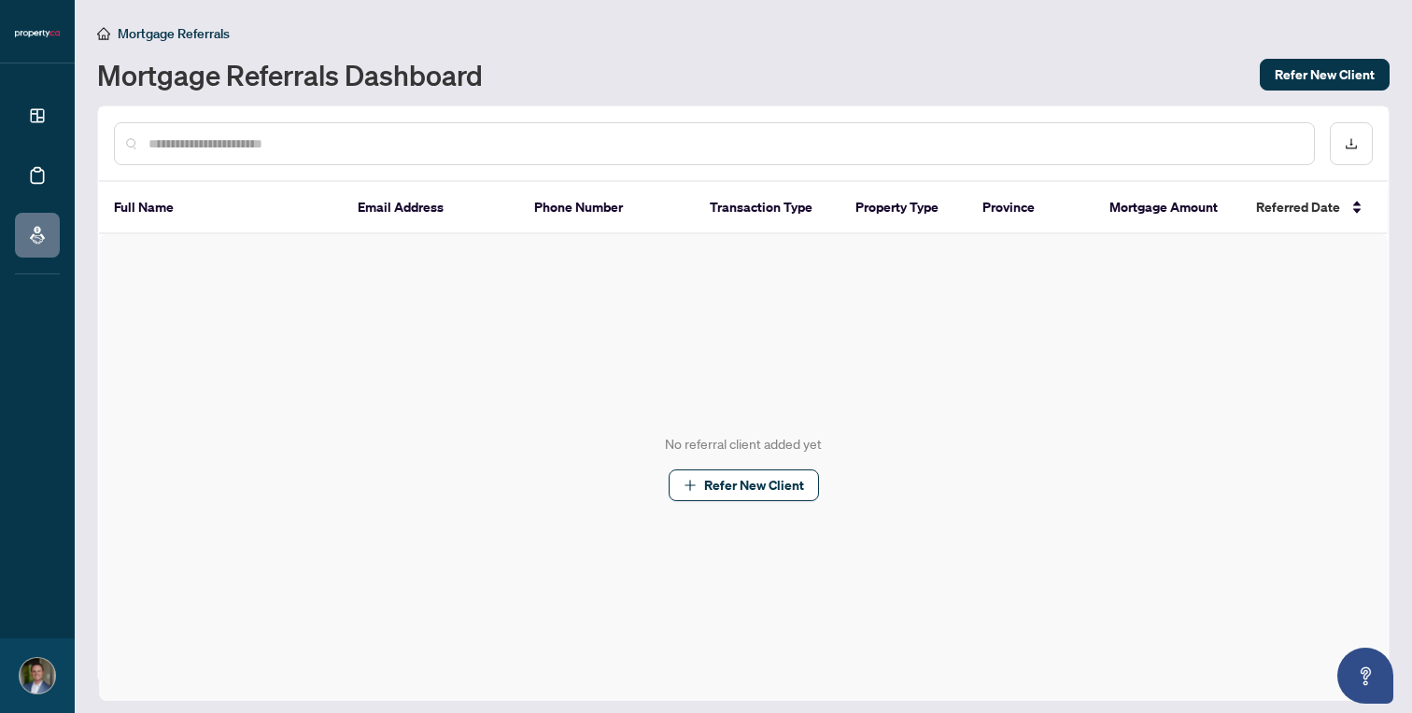
scroll to position [2, 0]
